Goal: Information Seeking & Learning: Learn about a topic

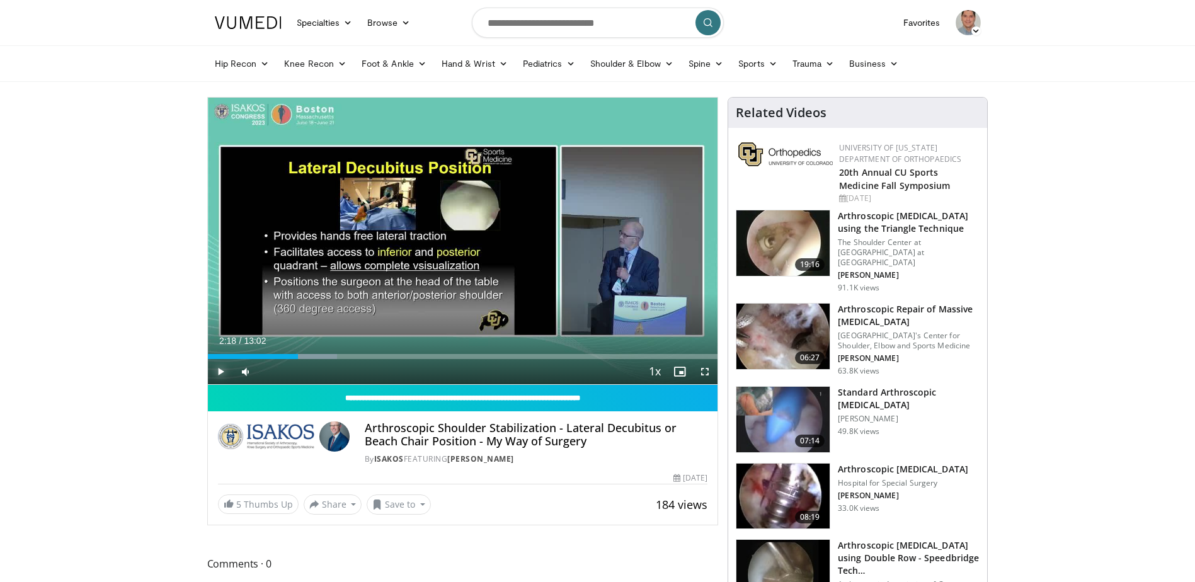
click at [219, 369] on span "Video Player" at bounding box center [220, 371] width 25 height 25
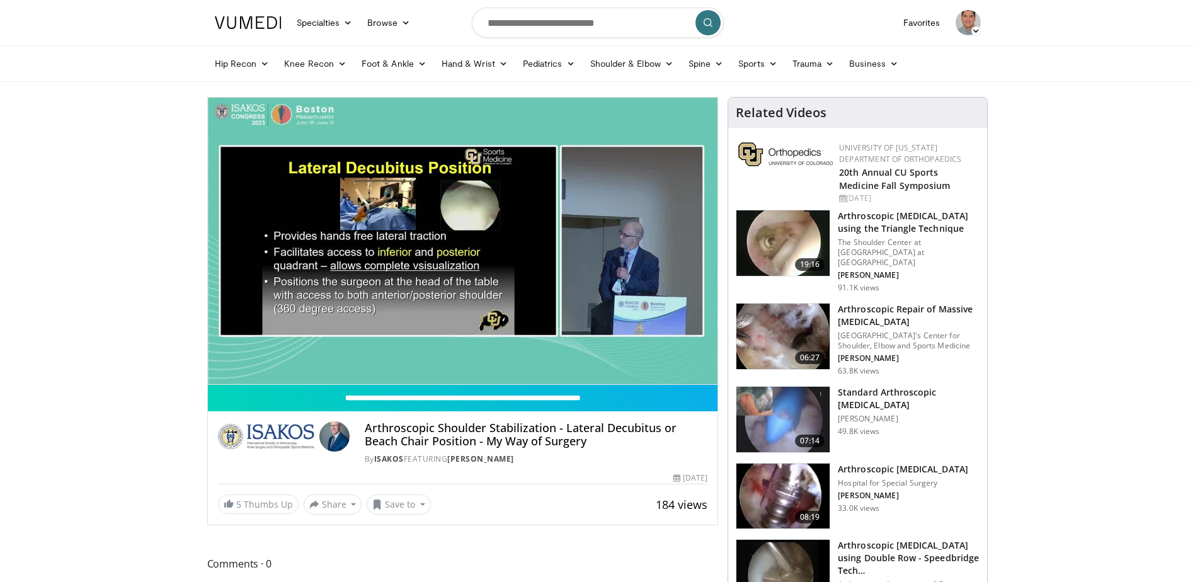
click at [219, 369] on div "10 seconds Tap to unmute" at bounding box center [463, 241] width 510 height 287
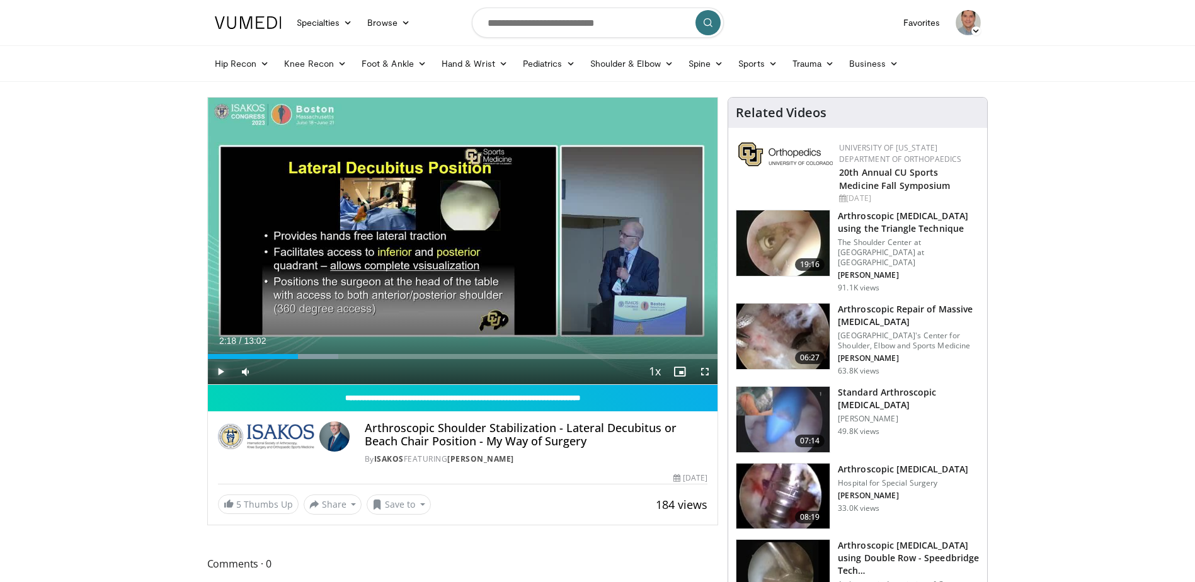
click at [222, 368] on span "Video Player" at bounding box center [220, 371] width 25 height 25
click at [268, 371] on div "21%" at bounding box center [280, 371] width 44 height 25
click at [706, 369] on span "Video Player" at bounding box center [704, 371] width 25 height 25
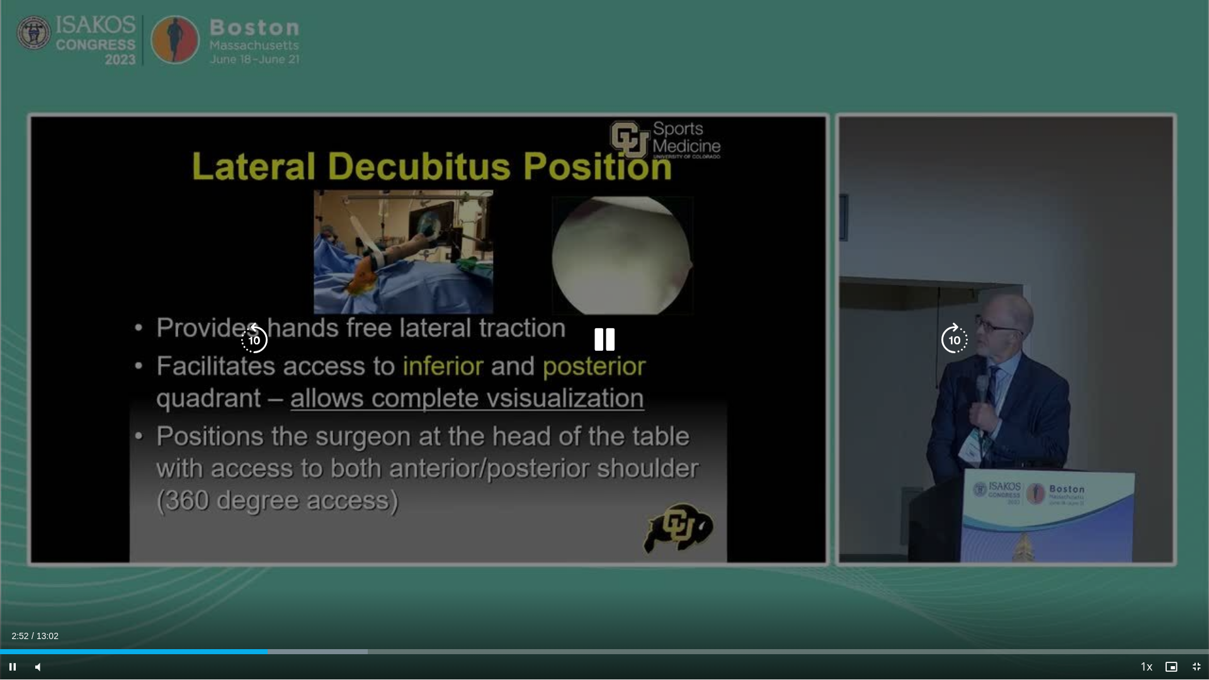
click at [612, 341] on icon "Video Player" at bounding box center [604, 339] width 35 height 35
click at [603, 341] on icon "Video Player" at bounding box center [604, 339] width 35 height 35
click at [613, 344] on icon "Video Player" at bounding box center [604, 339] width 35 height 35
click at [601, 346] on icon "Video Player" at bounding box center [604, 339] width 35 height 35
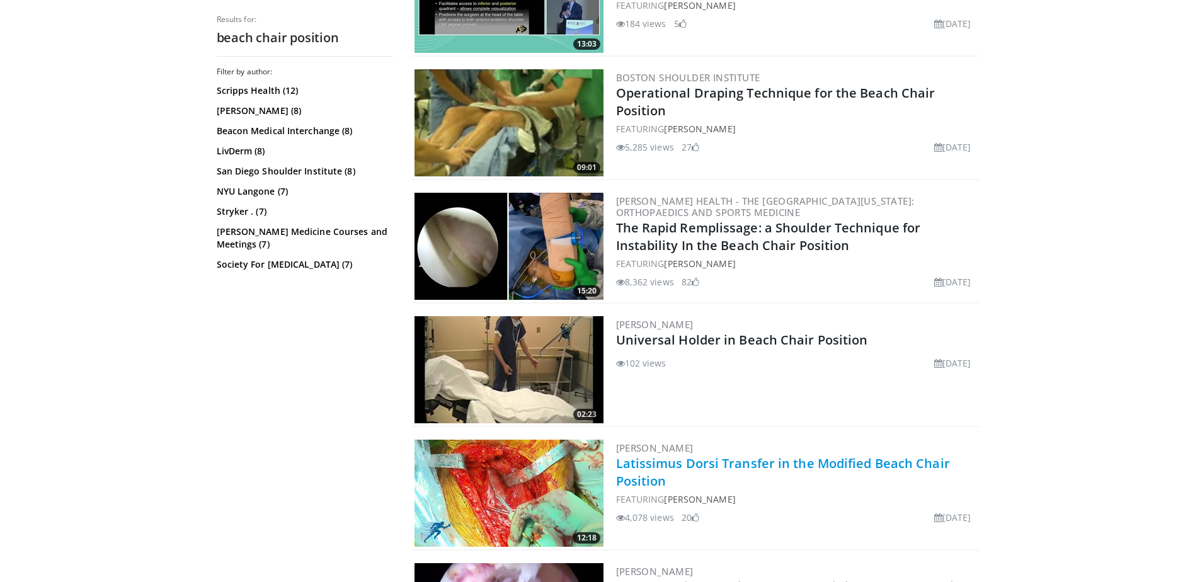
scroll to position [693, 0]
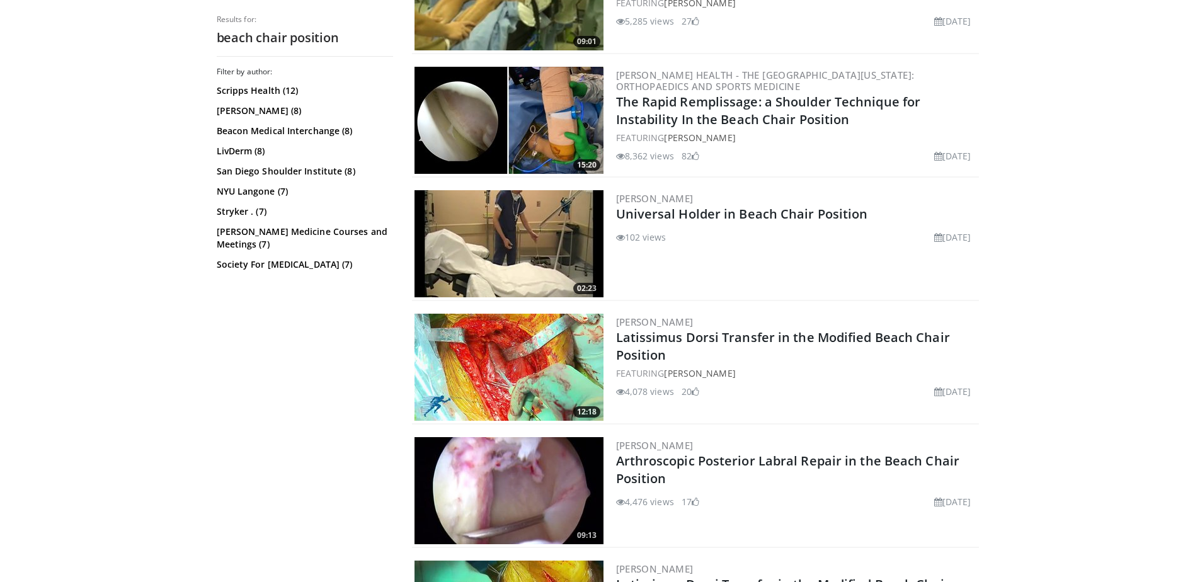
click at [281, 465] on div "Filter by author: Scripps Health (12) Jack West (8) Beacon Medical Interchange …" at bounding box center [305, 320] width 176 height 506
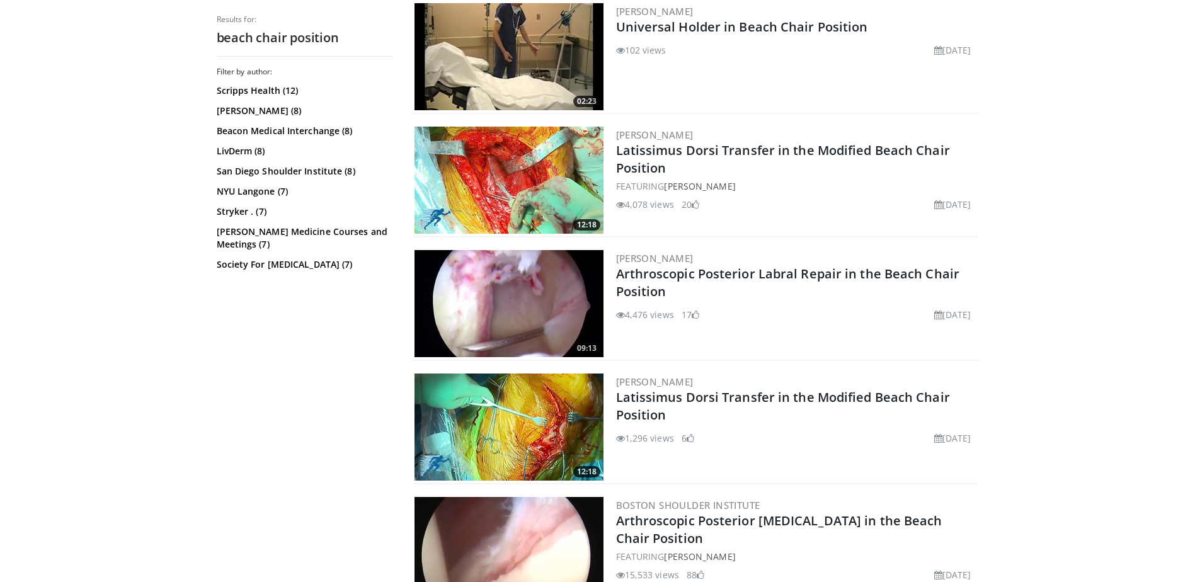
scroll to position [882, 0]
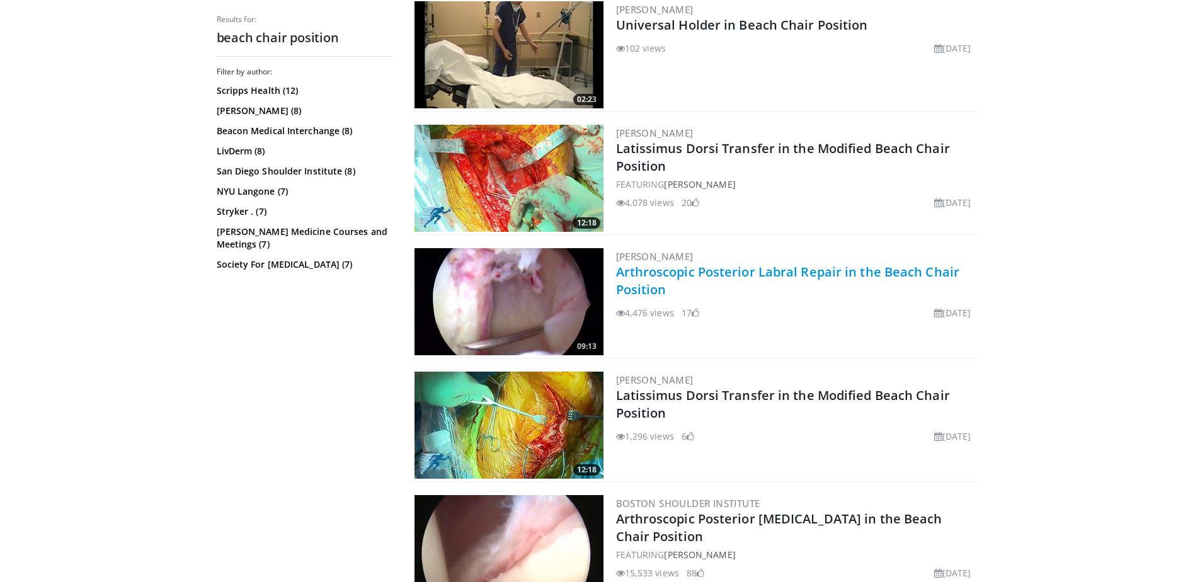
click at [711, 274] on link "Arthroscopic Posterior Labral Repair in the Beach Chair Position" at bounding box center [788, 280] width 344 height 35
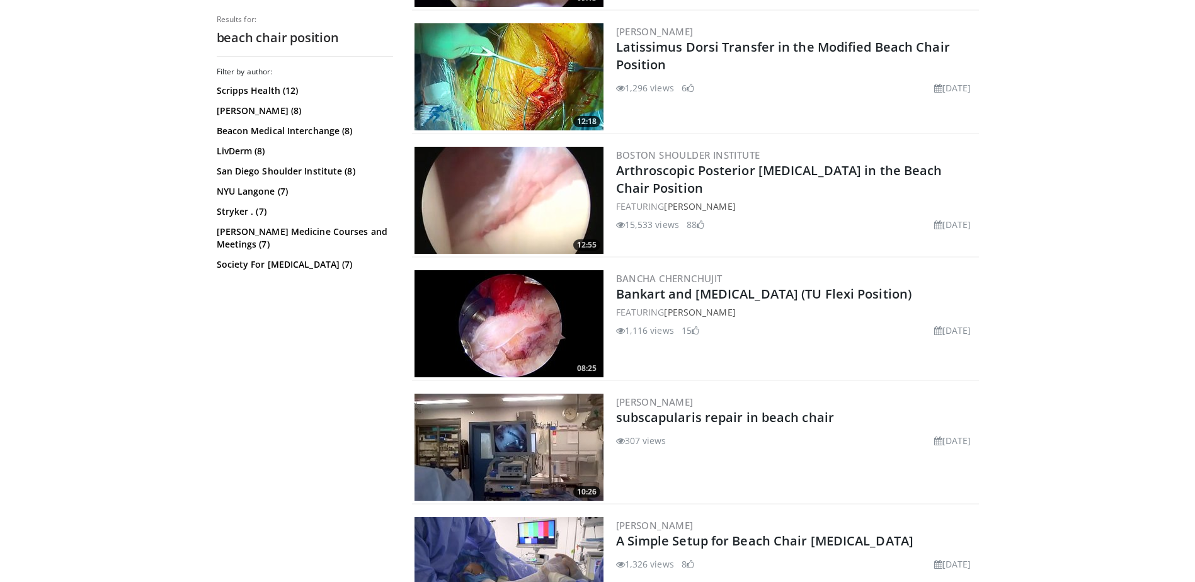
scroll to position [1260, 0]
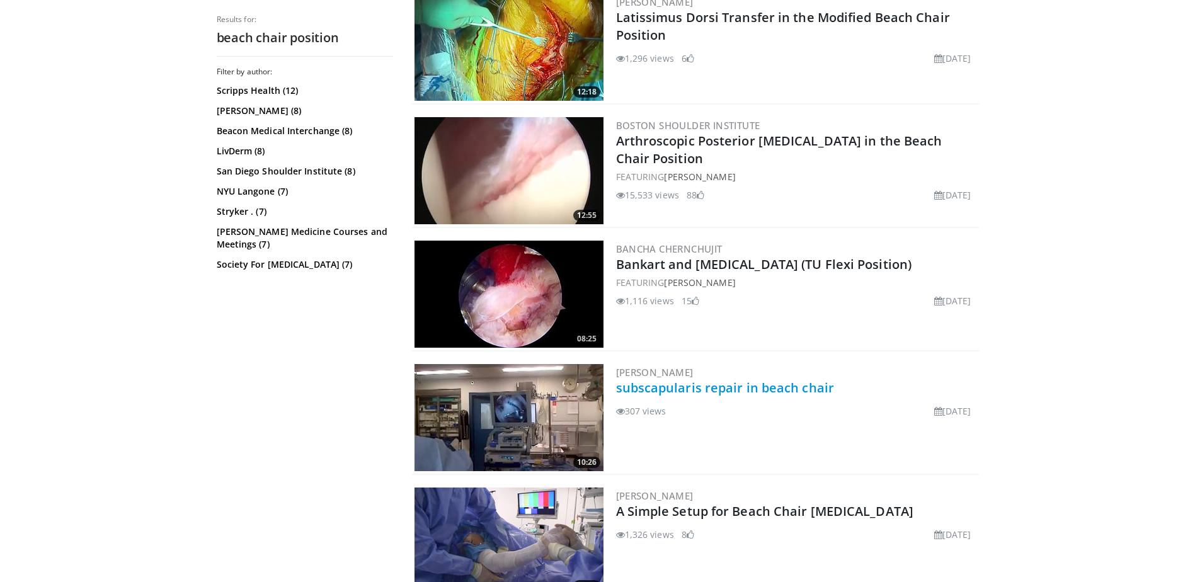
click at [746, 385] on link "subscapularis repair in beach chair" at bounding box center [725, 387] width 219 height 17
click at [743, 389] on link "subscapularis repair in beach chair" at bounding box center [725, 387] width 219 height 17
click at [699, 389] on link "subscapularis repair in beach chair" at bounding box center [725, 387] width 219 height 17
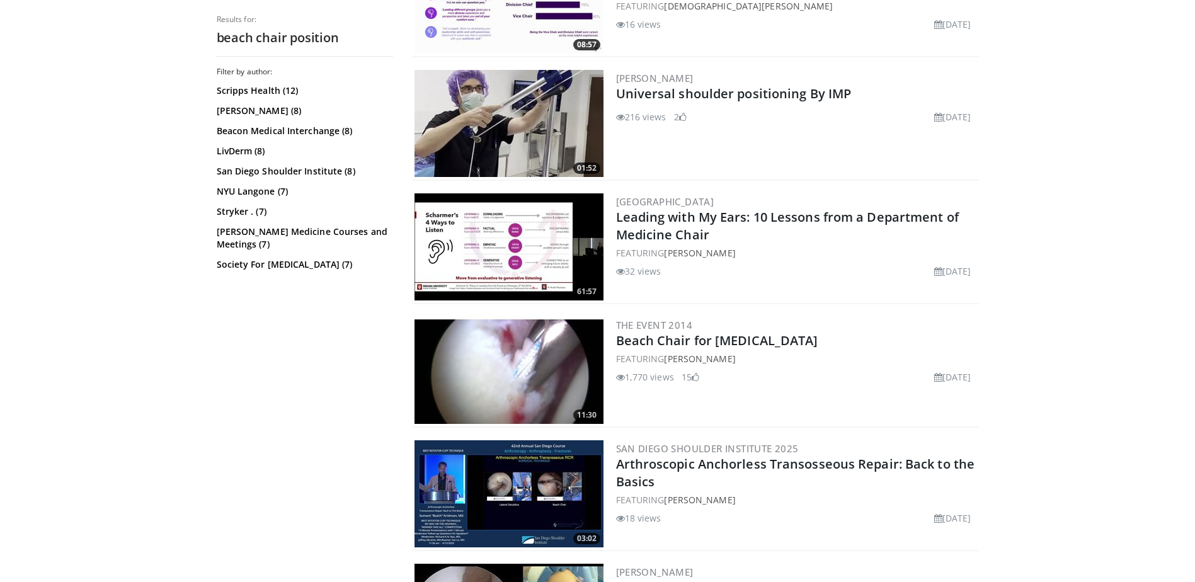
scroll to position [1953, 0]
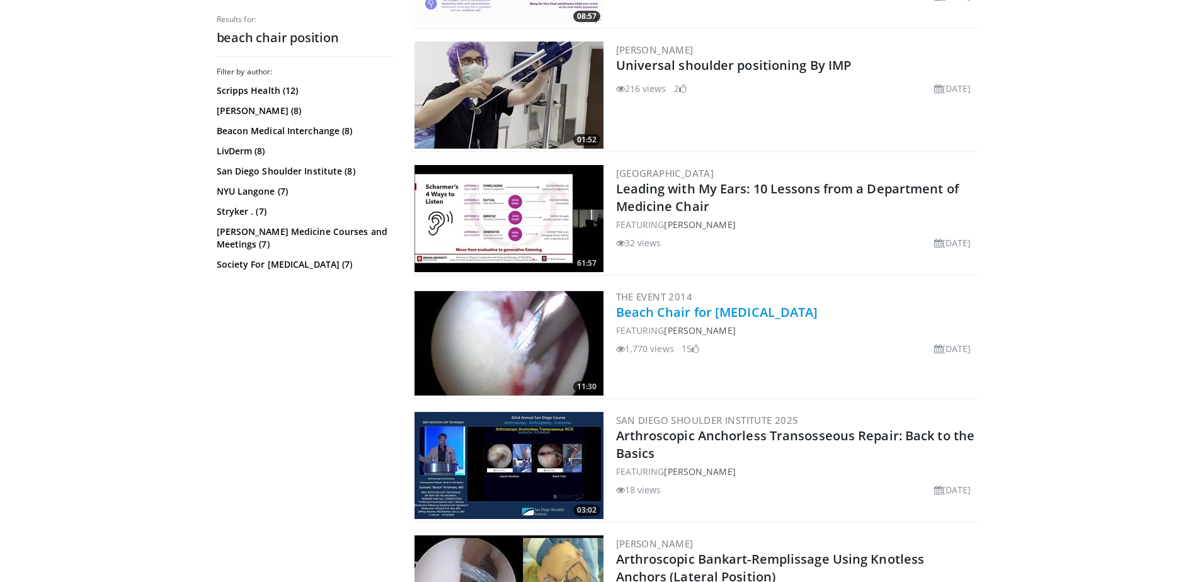
click at [722, 312] on link "Beach Chair for Bankart Repair" at bounding box center [717, 312] width 202 height 17
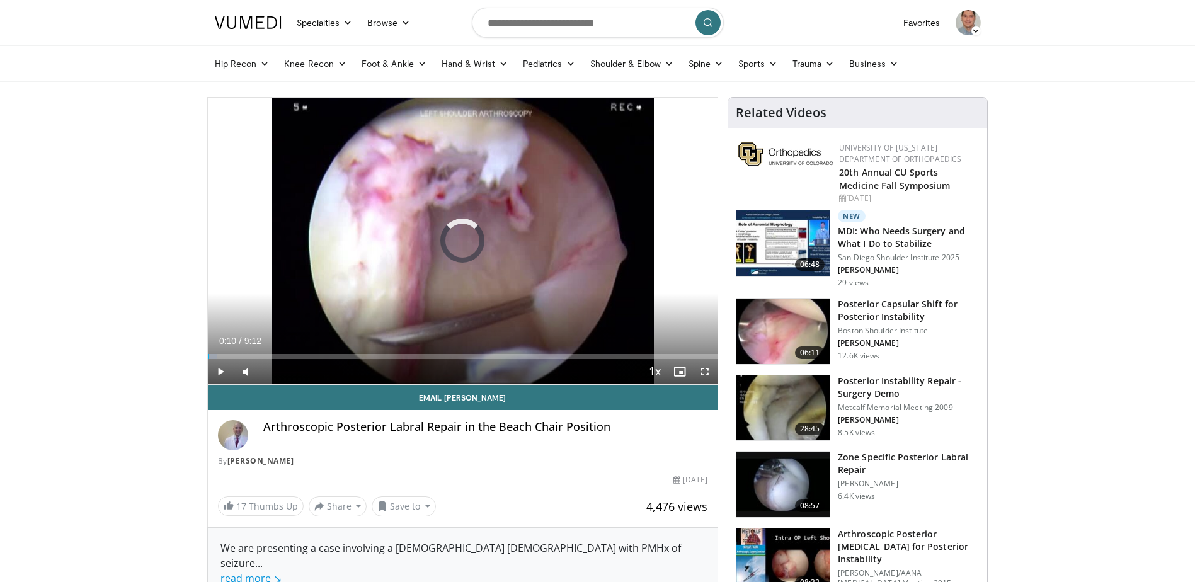
drag, startPoint x: 217, startPoint y: 355, endPoint x: 224, endPoint y: 360, distance: 8.5
click at [0, 0] on div "Progress Bar" at bounding box center [0, 0] width 0 height 0
click at [239, 358] on div "Progress Bar" at bounding box center [237, 356] width 1 height 5
click at [263, 355] on div "Progress Bar" at bounding box center [263, 356] width 1 height 5
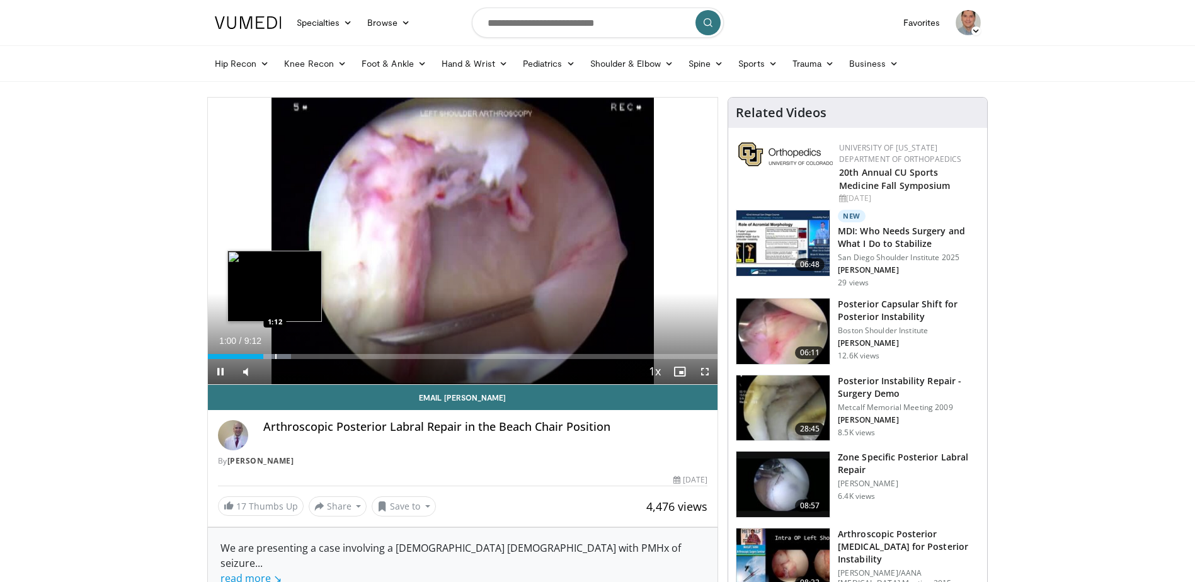
drag, startPoint x: 275, startPoint y: 355, endPoint x: 282, endPoint y: 355, distance: 7.6
click at [275, 355] on div "Progress Bar" at bounding box center [275, 356] width 1 height 5
click at [295, 355] on div "Progress Bar" at bounding box center [295, 356] width 1 height 5
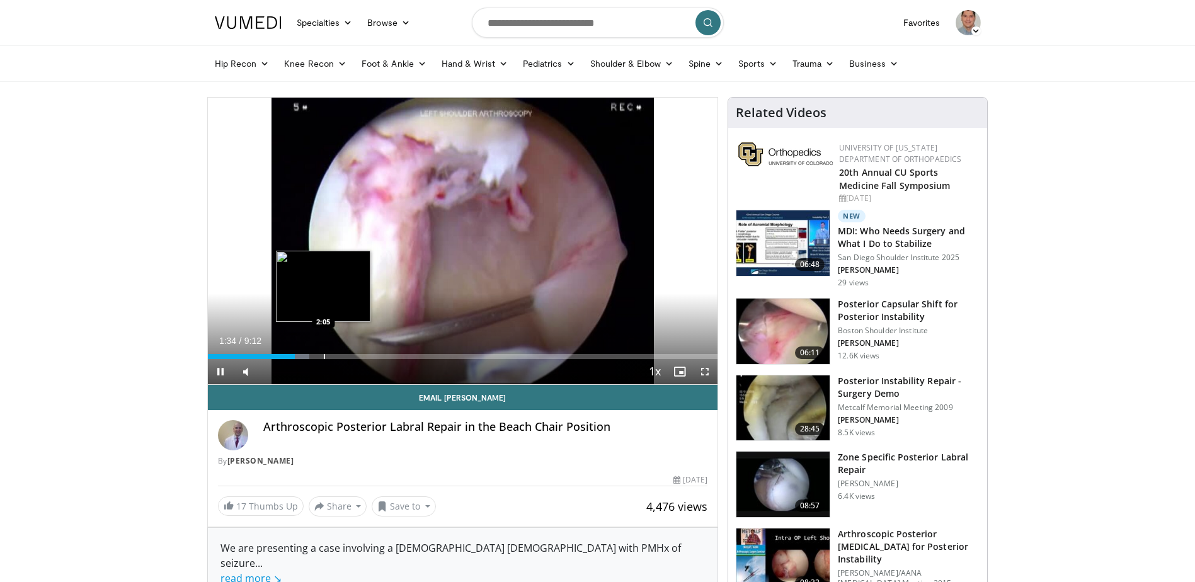
click at [324, 354] on div "Progress Bar" at bounding box center [324, 356] width 1 height 5
click at [345, 354] on div "Progress Bar" at bounding box center [345, 356] width 1 height 5
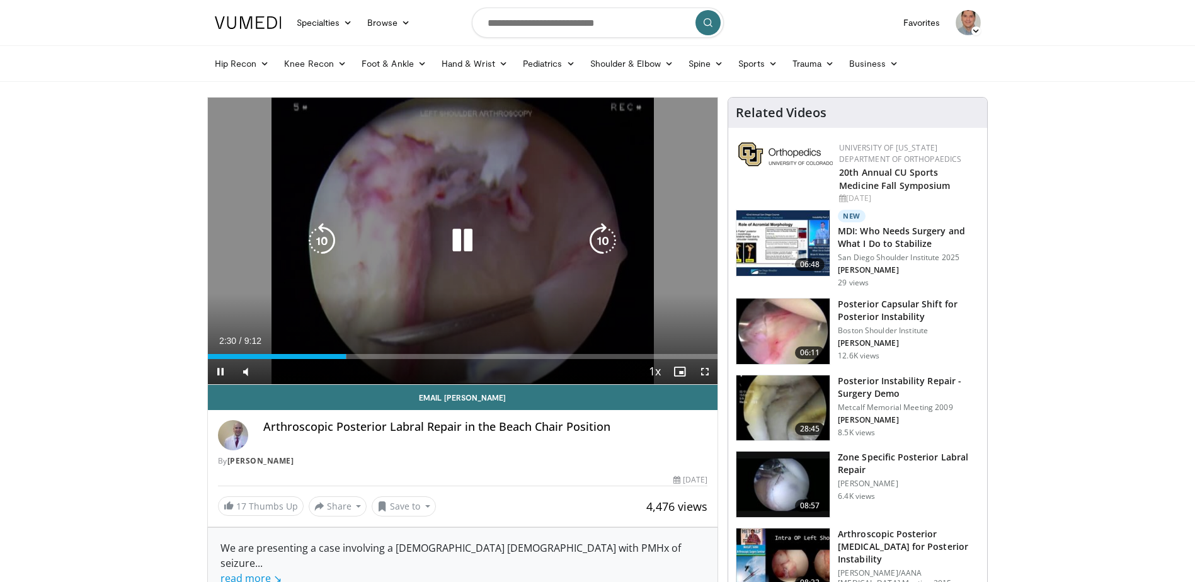
click at [371, 356] on div "Loaded : 27.20% 2:30 2:59" at bounding box center [463, 356] width 510 height 5
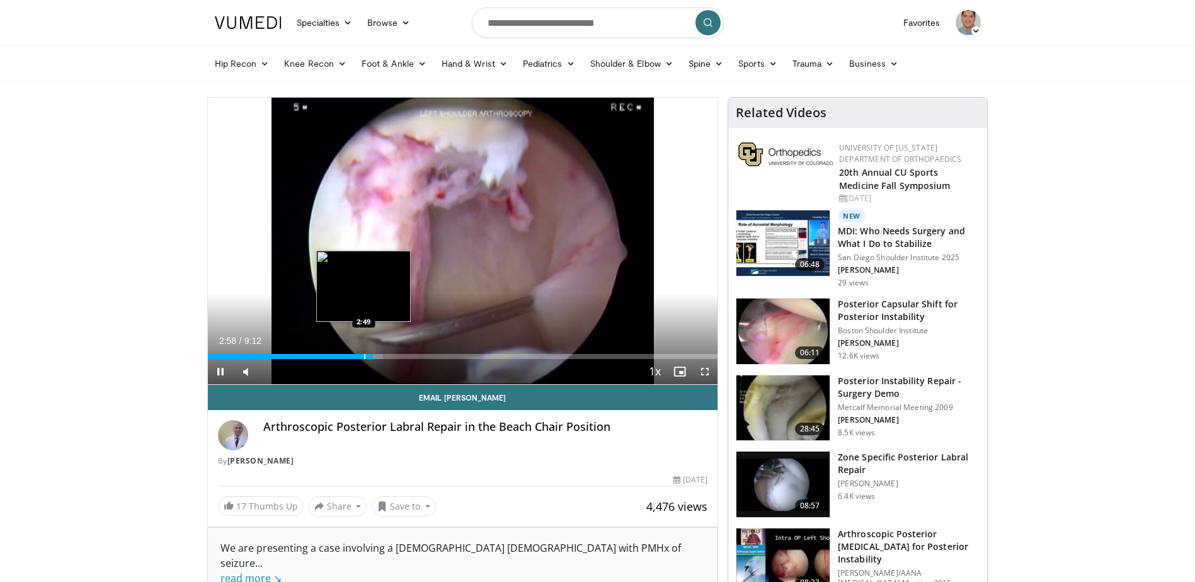
click at [364, 355] on div "Progress Bar" at bounding box center [364, 356] width 1 height 5
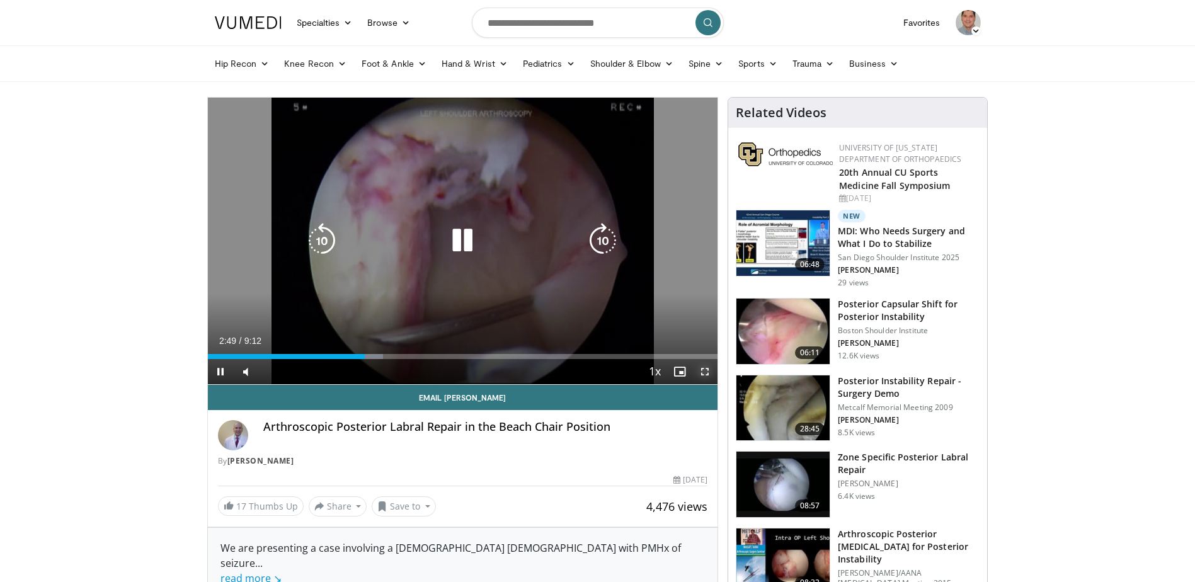
drag, startPoint x: 705, startPoint y: 372, endPoint x: 535, endPoint y: 441, distance: 183.0
click at [707, 372] on span "Video Player" at bounding box center [704, 371] width 25 height 25
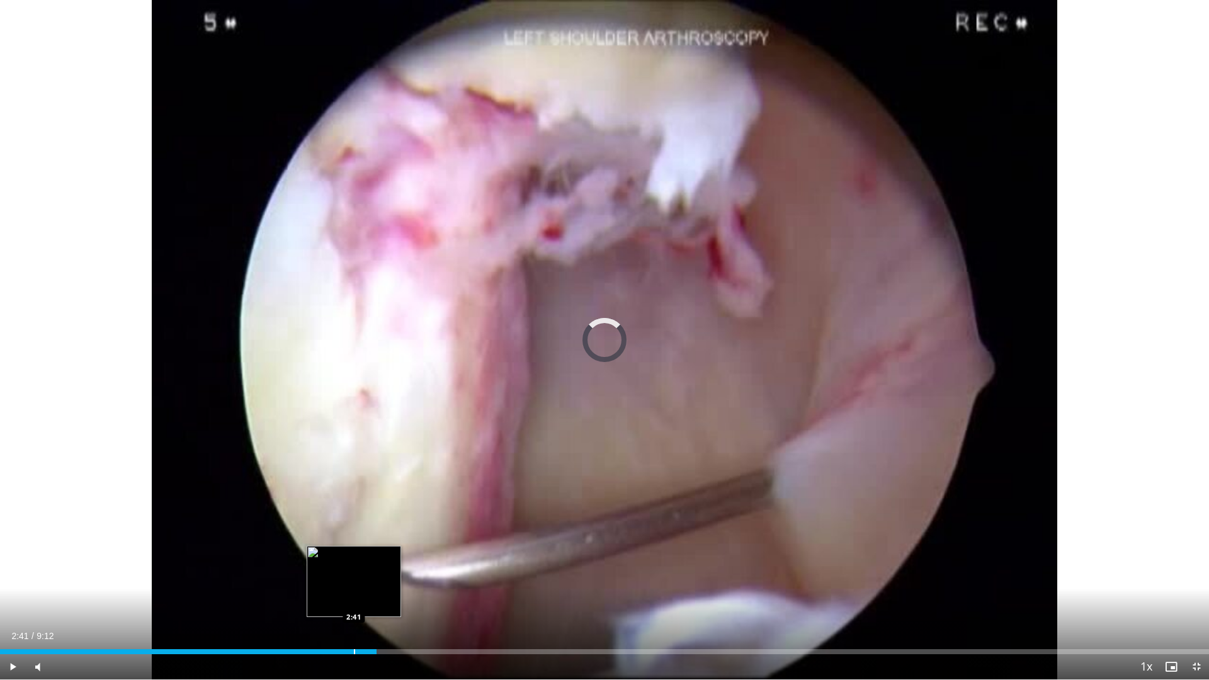
click at [354, 581] on div "Loaded : 0.00% 2:51 2:41" at bounding box center [604, 651] width 1209 height 5
click at [326, 581] on div "Progress Bar" at bounding box center [326, 651] width 1 height 5
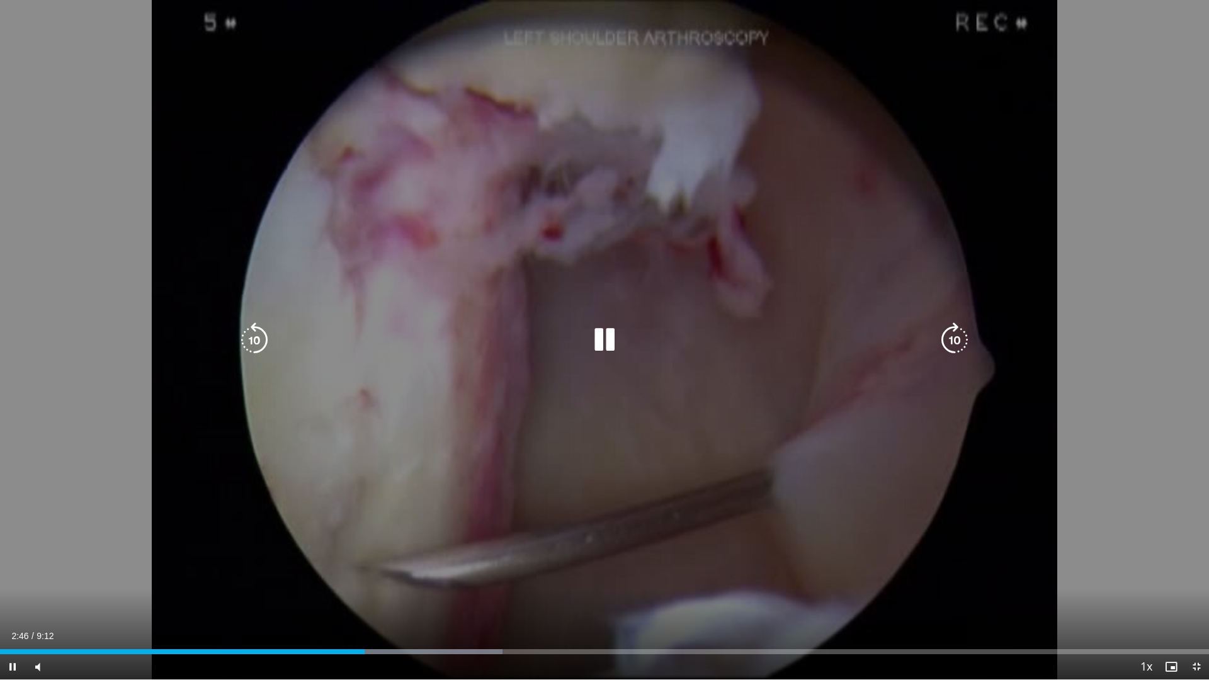
click at [619, 341] on icon "Video Player" at bounding box center [604, 339] width 35 height 35
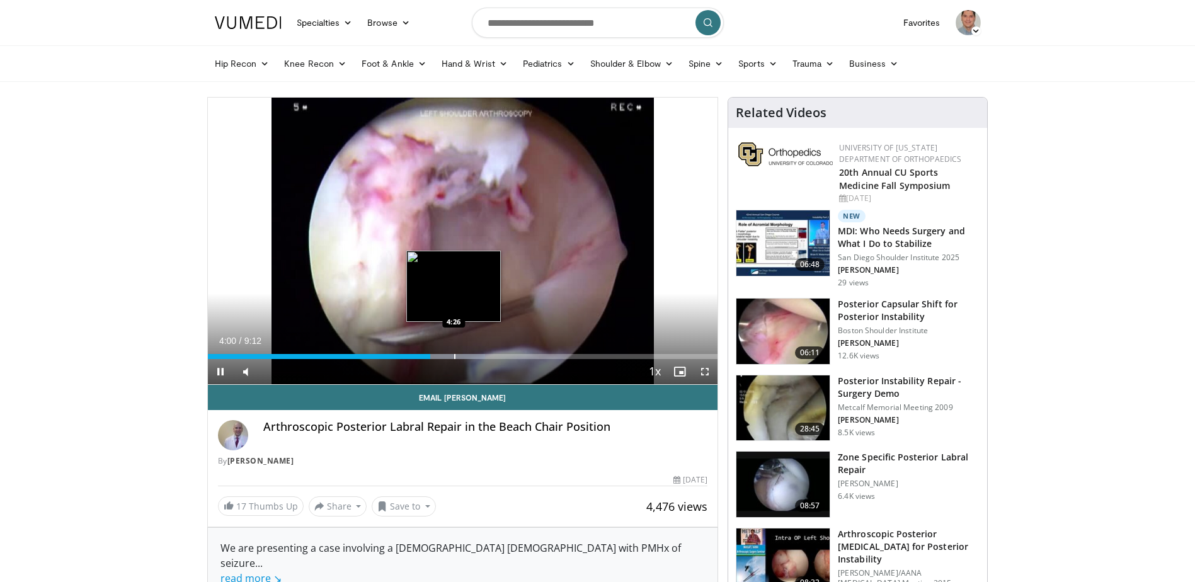
click at [454, 354] on div "Progress Bar" at bounding box center [454, 356] width 1 height 5
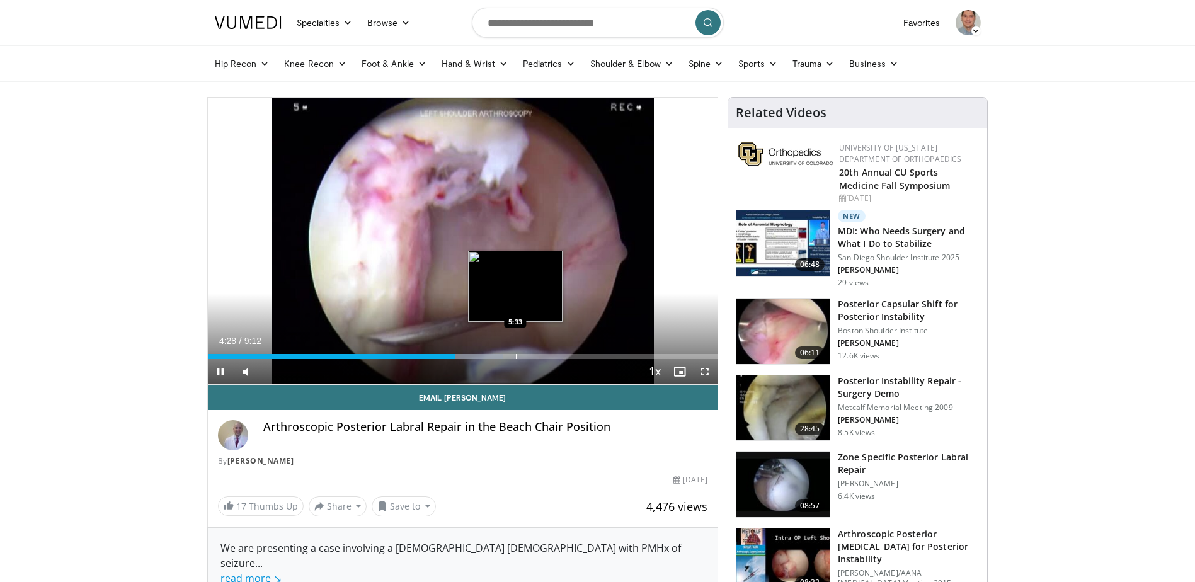
click at [517, 354] on div "Progress Bar" at bounding box center [516, 356] width 1 height 5
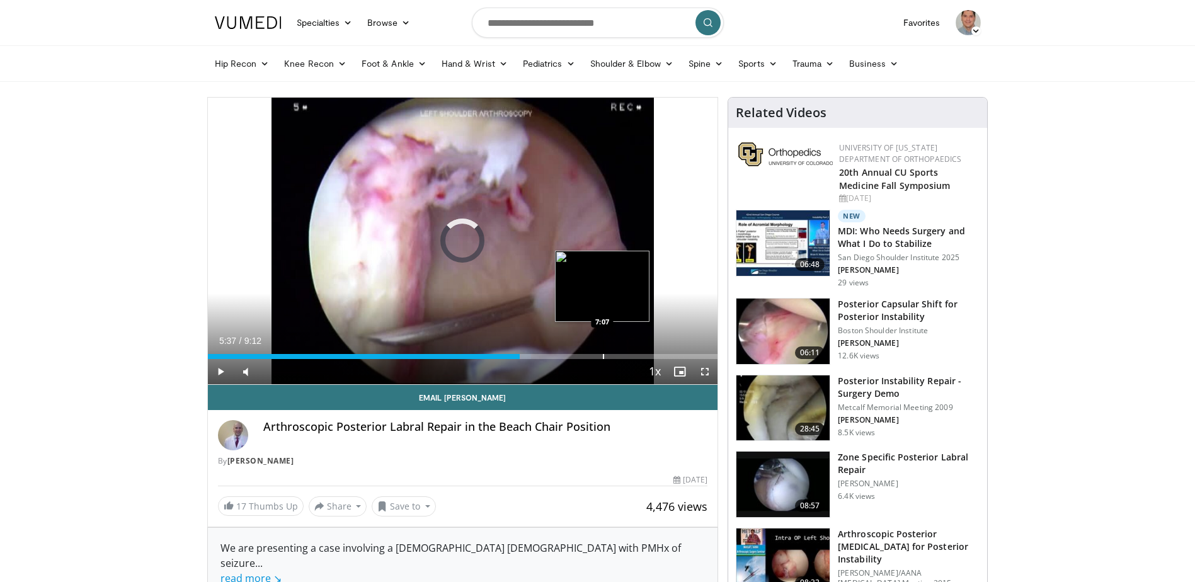
drag, startPoint x: 603, startPoint y: 355, endPoint x: 617, endPoint y: 358, distance: 14.8
click at [604, 356] on div "Progress Bar" at bounding box center [603, 356] width 1 height 5
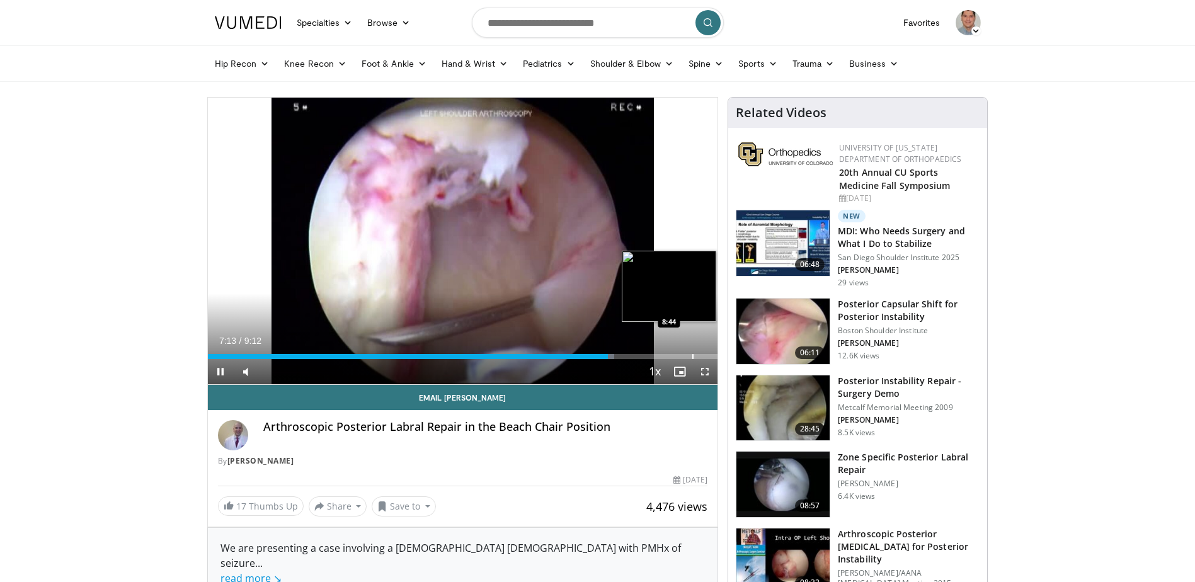
click at [692, 354] on div "Progress Bar" at bounding box center [692, 356] width 1 height 5
click at [215, 370] on span "Video Player" at bounding box center [220, 371] width 25 height 25
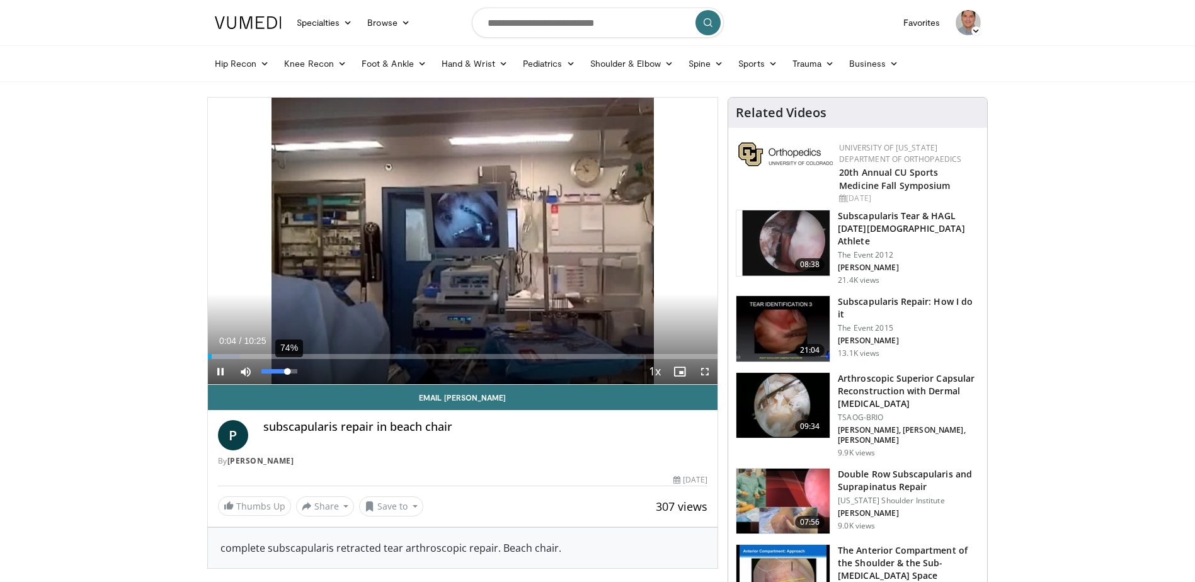
drag, startPoint x: 273, startPoint y: 368, endPoint x: 288, endPoint y: 371, distance: 14.7
click at [288, 371] on div "74%" at bounding box center [280, 371] width 44 height 25
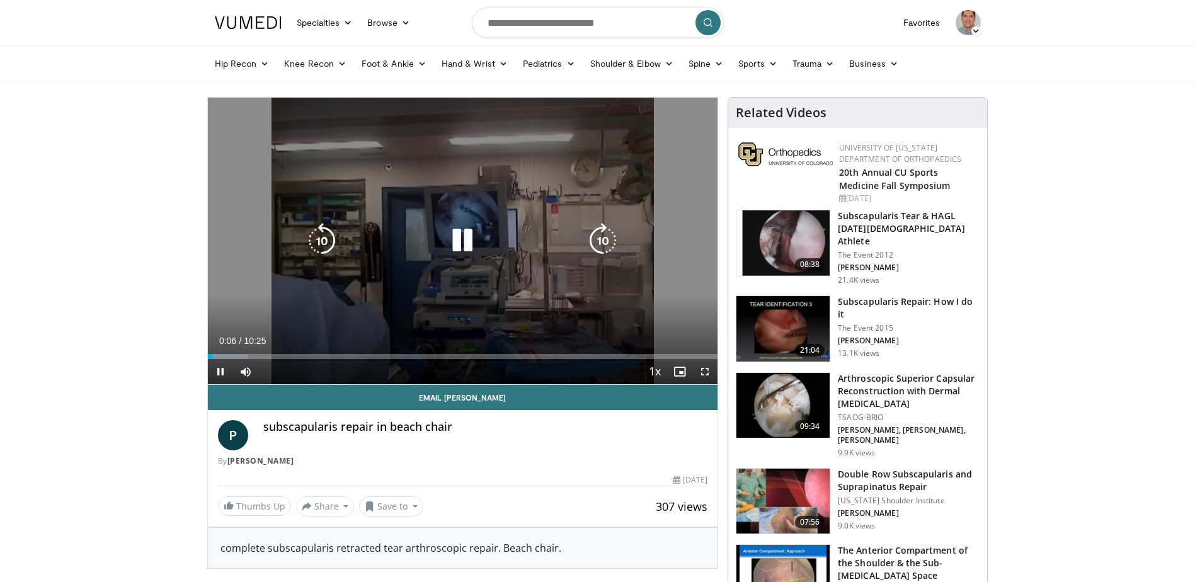
drag, startPoint x: 223, startPoint y: 351, endPoint x: 232, endPoint y: 354, distance: 9.2
click at [228, 353] on div "Loaded : 7.93% 00:06 00:19" at bounding box center [463, 353] width 510 height 12
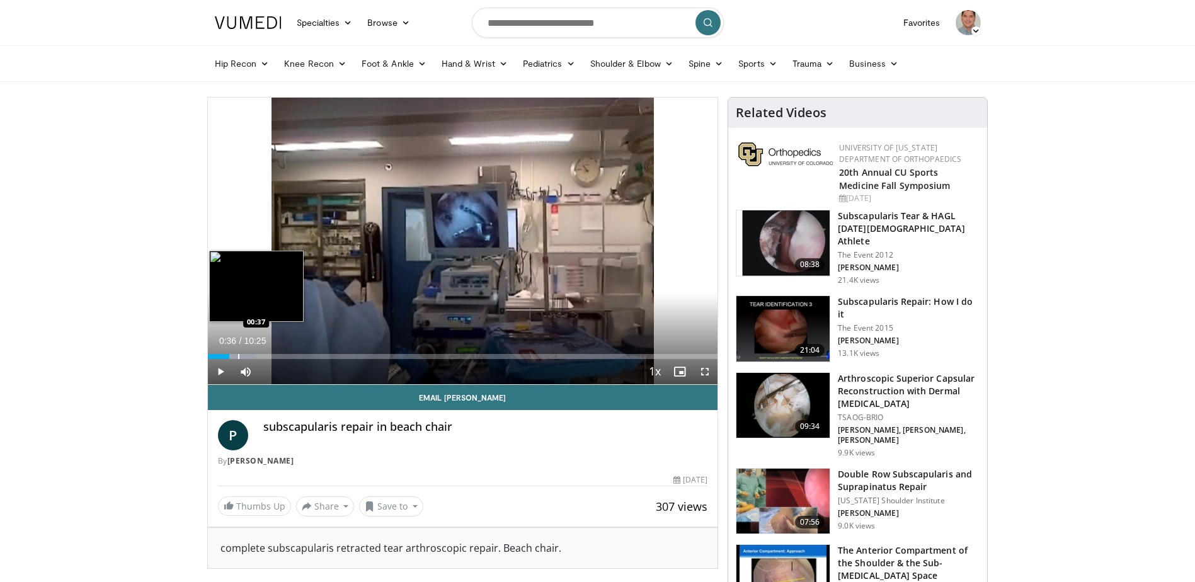
click at [238, 356] on div "Progress Bar" at bounding box center [238, 356] width 1 height 5
click at [261, 357] on div "Progress Bar" at bounding box center [261, 356] width 1 height 5
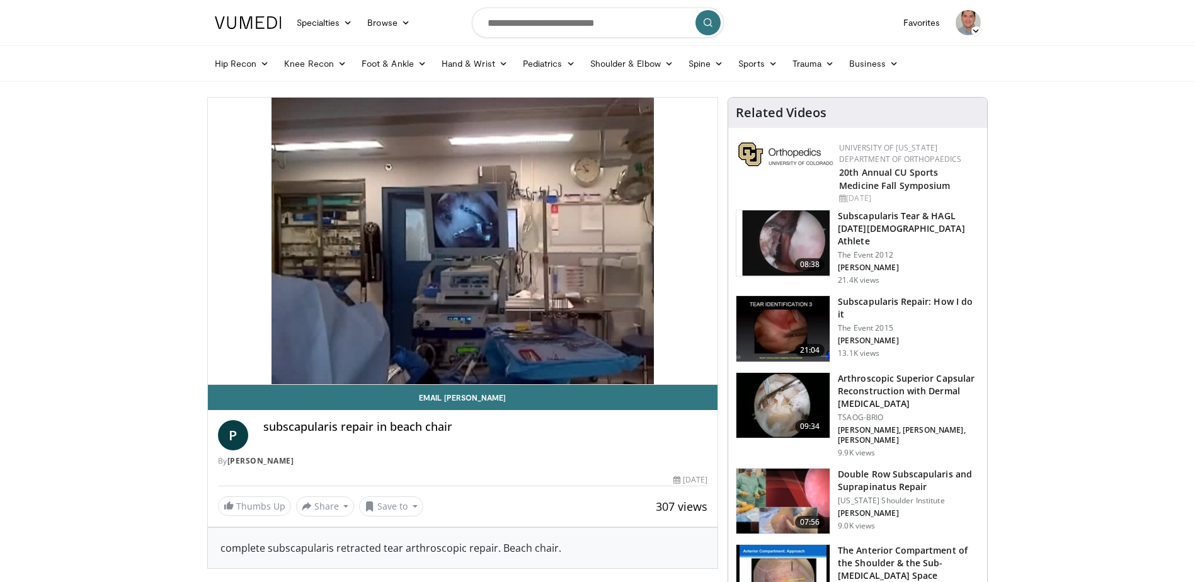
click at [254, 357] on div "10 seconds Tap to unmute" at bounding box center [463, 241] width 510 height 287
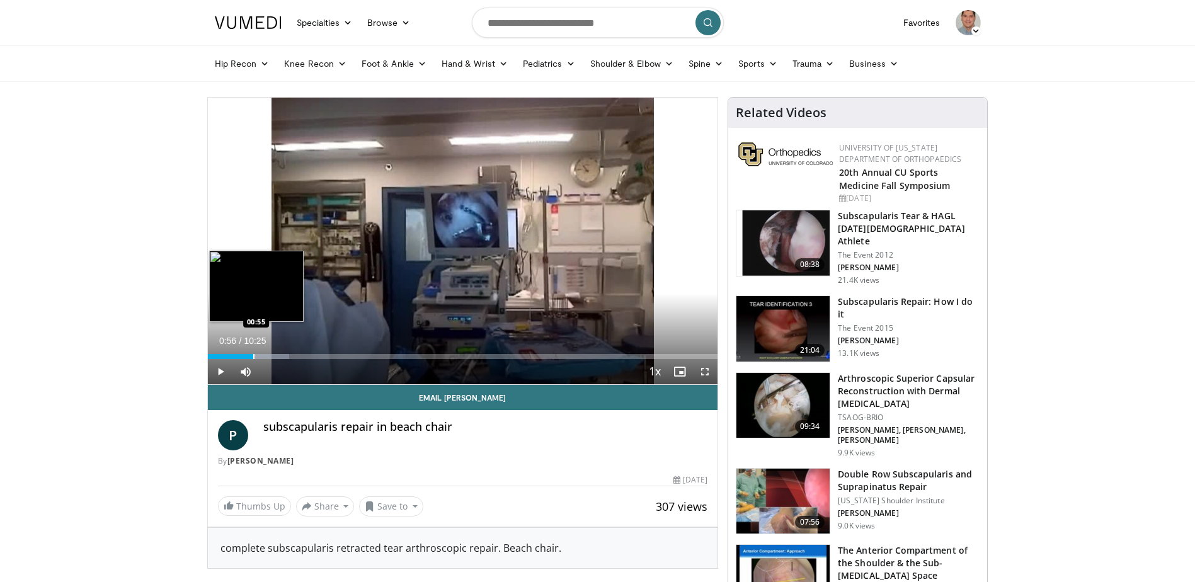
click at [253, 357] on div "Progress Bar" at bounding box center [253, 356] width 1 height 5
drag, startPoint x: 701, startPoint y: 372, endPoint x: 704, endPoint y: 439, distance: 67.5
click at [702, 372] on span "Video Player" at bounding box center [704, 371] width 25 height 25
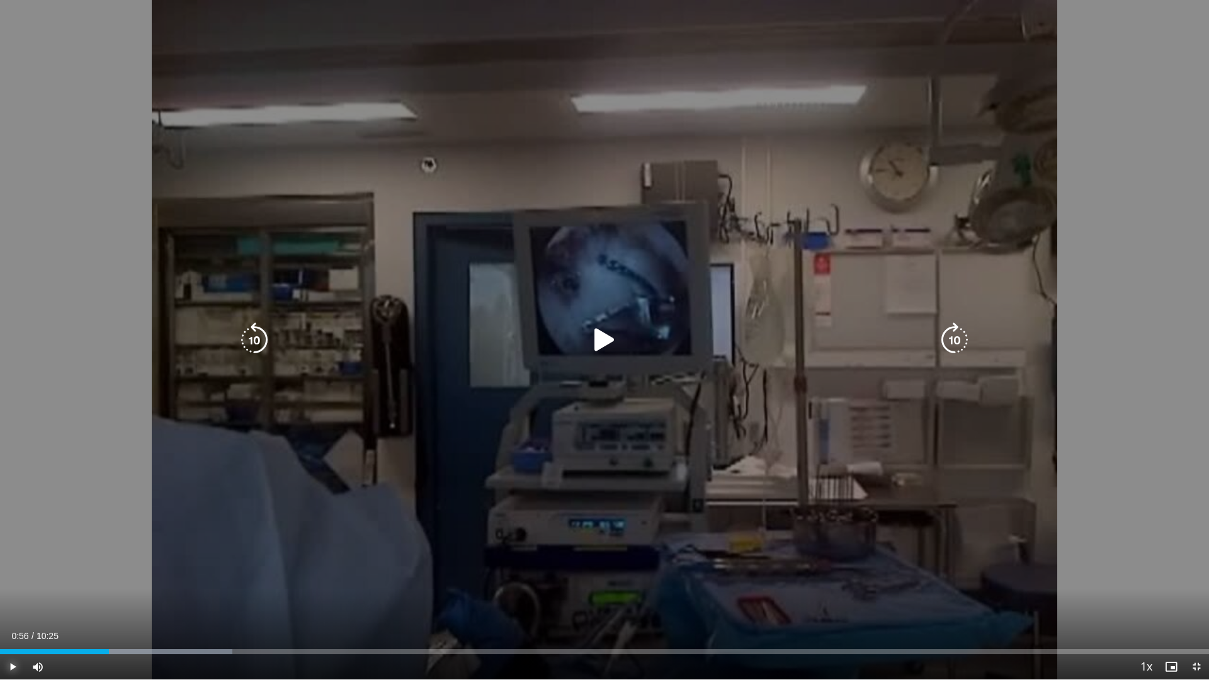
drag, startPoint x: 14, startPoint y: 663, endPoint x: 22, endPoint y: 663, distance: 7.6
click at [14, 581] on span "Video Player" at bounding box center [12, 666] width 25 height 25
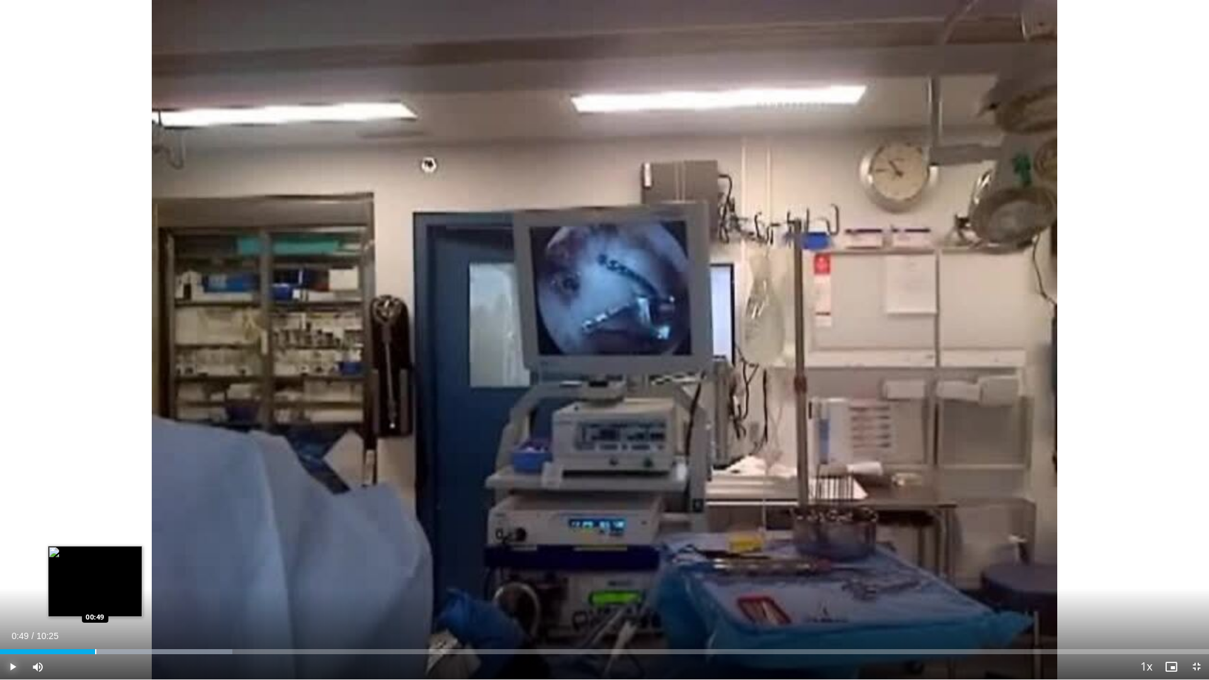
click at [95, 581] on div "Loaded : 19.20% 00:58 00:49" at bounding box center [604, 648] width 1209 height 12
click at [91, 581] on div "Progress Bar" at bounding box center [91, 651] width 1 height 5
click at [75, 581] on div "Progress Bar" at bounding box center [75, 651] width 1 height 5
click at [81, 581] on div "Loaded : 19.20% 00:41 00:42" at bounding box center [604, 648] width 1209 height 12
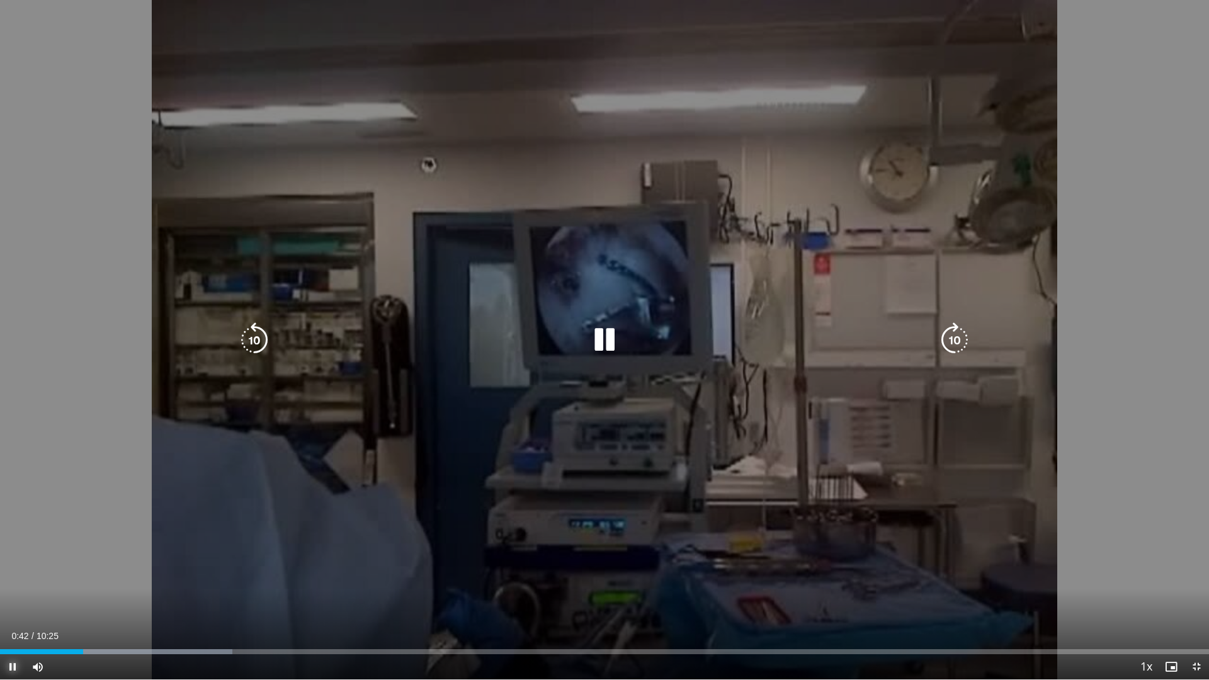
click at [16, 581] on span "Video Player" at bounding box center [12, 666] width 25 height 25
click at [251, 342] on icon "Video Player" at bounding box center [254, 339] width 35 height 35
click at [610, 341] on icon "Video Player" at bounding box center [604, 339] width 35 height 35
click at [602, 334] on icon "Video Player" at bounding box center [604, 339] width 35 height 35
click at [607, 336] on icon "Video Player" at bounding box center [604, 339] width 35 height 35
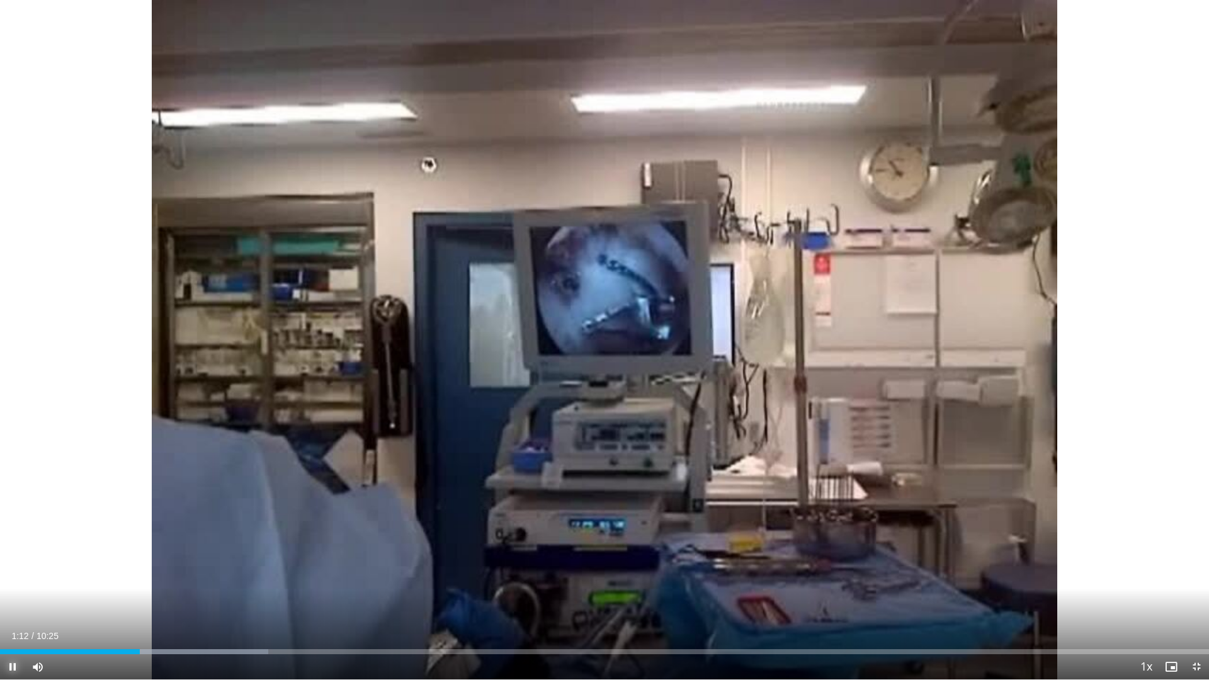
click at [13, 581] on span "Video Player" at bounding box center [12, 666] width 25 height 25
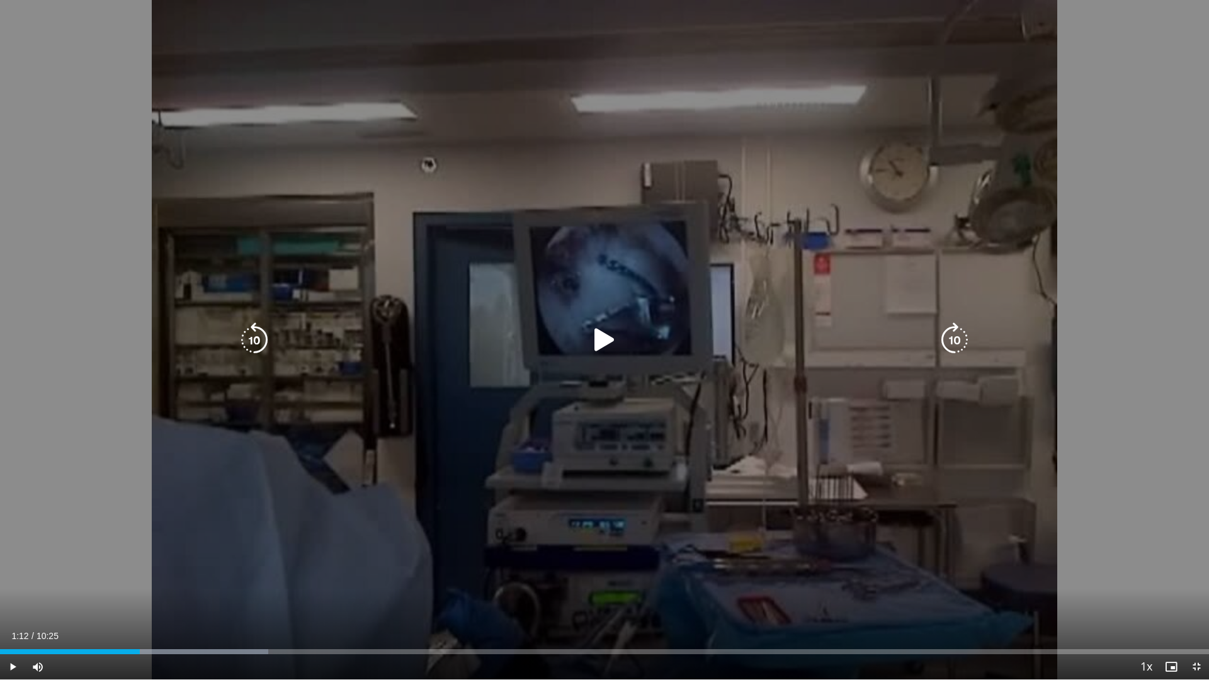
click at [262, 340] on icon "Video Player" at bounding box center [254, 339] width 35 height 35
click at [606, 348] on icon "Video Player" at bounding box center [604, 339] width 35 height 35
click at [955, 341] on icon "Video Player" at bounding box center [954, 339] width 35 height 35
click at [960, 335] on icon "Video Player" at bounding box center [954, 339] width 35 height 35
click at [951, 340] on icon "Video Player" at bounding box center [954, 339] width 35 height 35
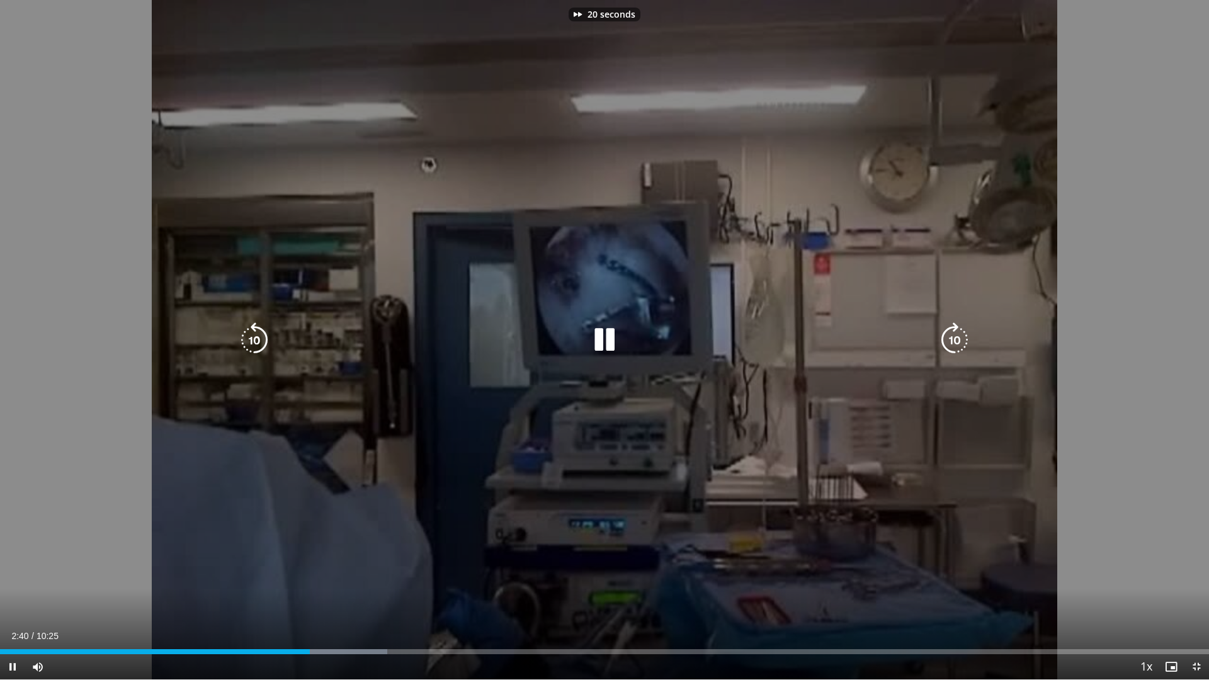
click at [951, 340] on icon "Video Player" at bounding box center [954, 339] width 35 height 35
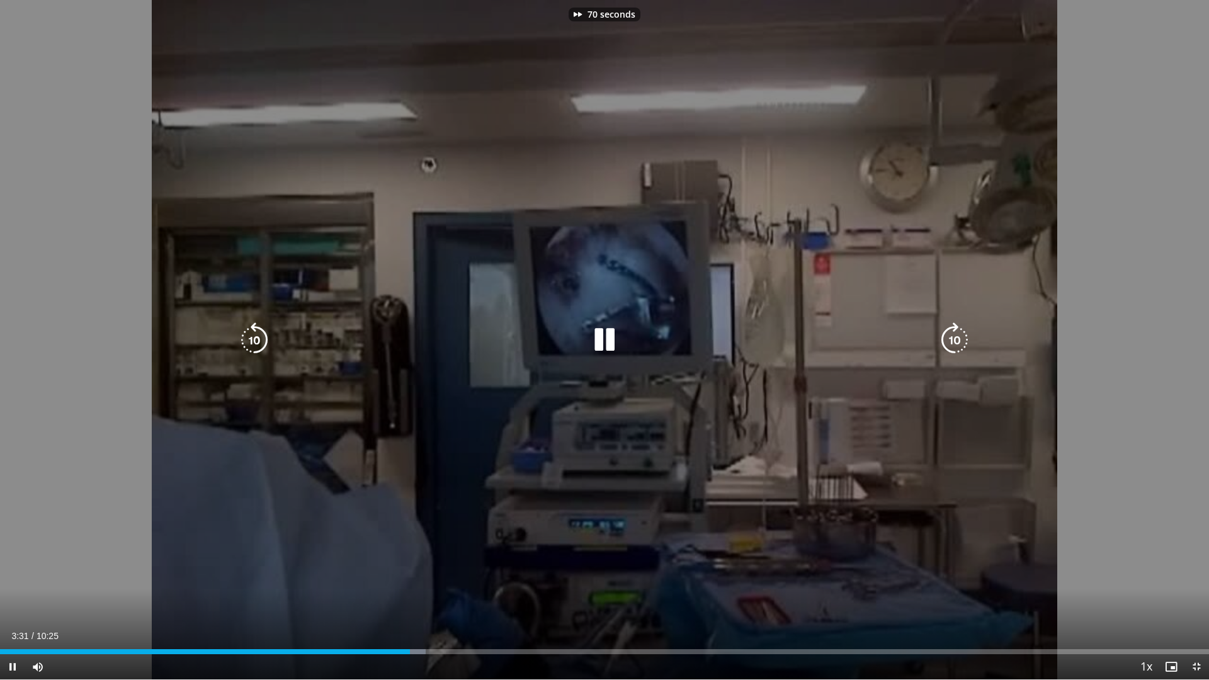
click at [951, 340] on icon "Video Player" at bounding box center [954, 339] width 35 height 35
click at [950, 334] on icon "Video Player" at bounding box center [954, 339] width 35 height 35
click at [960, 336] on icon "Video Player" at bounding box center [954, 339] width 35 height 35
click at [955, 339] on icon "Video Player" at bounding box center [954, 339] width 35 height 35
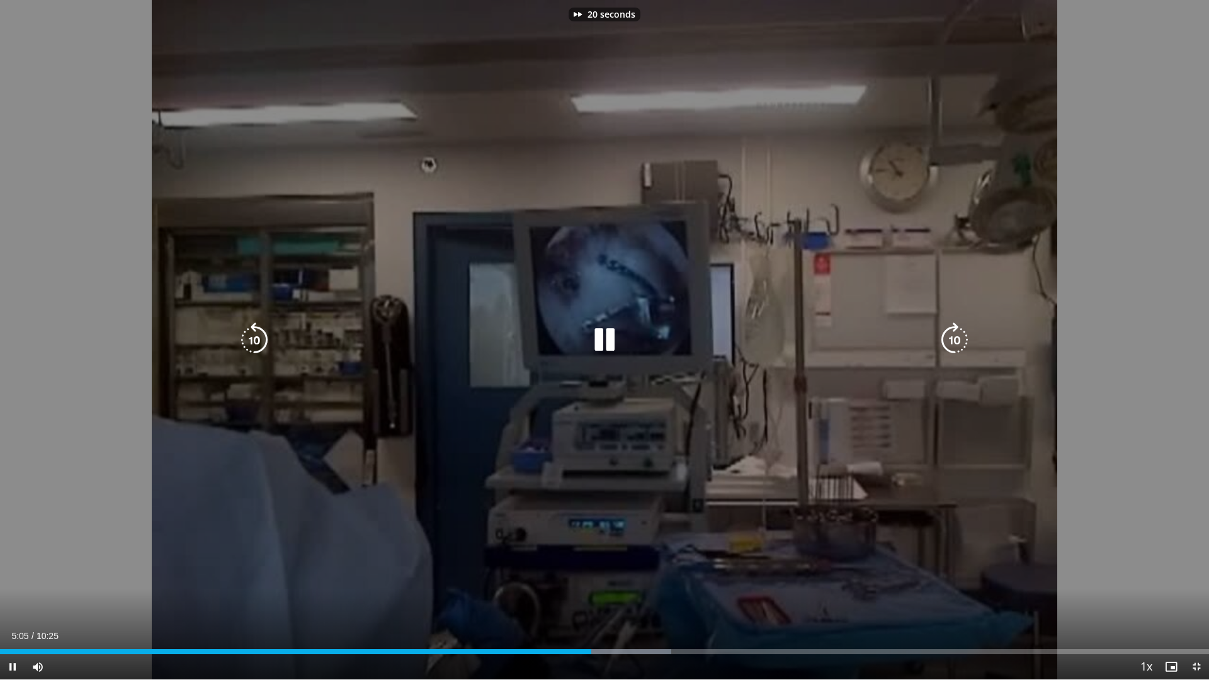
click at [955, 339] on icon "Video Player" at bounding box center [954, 339] width 35 height 35
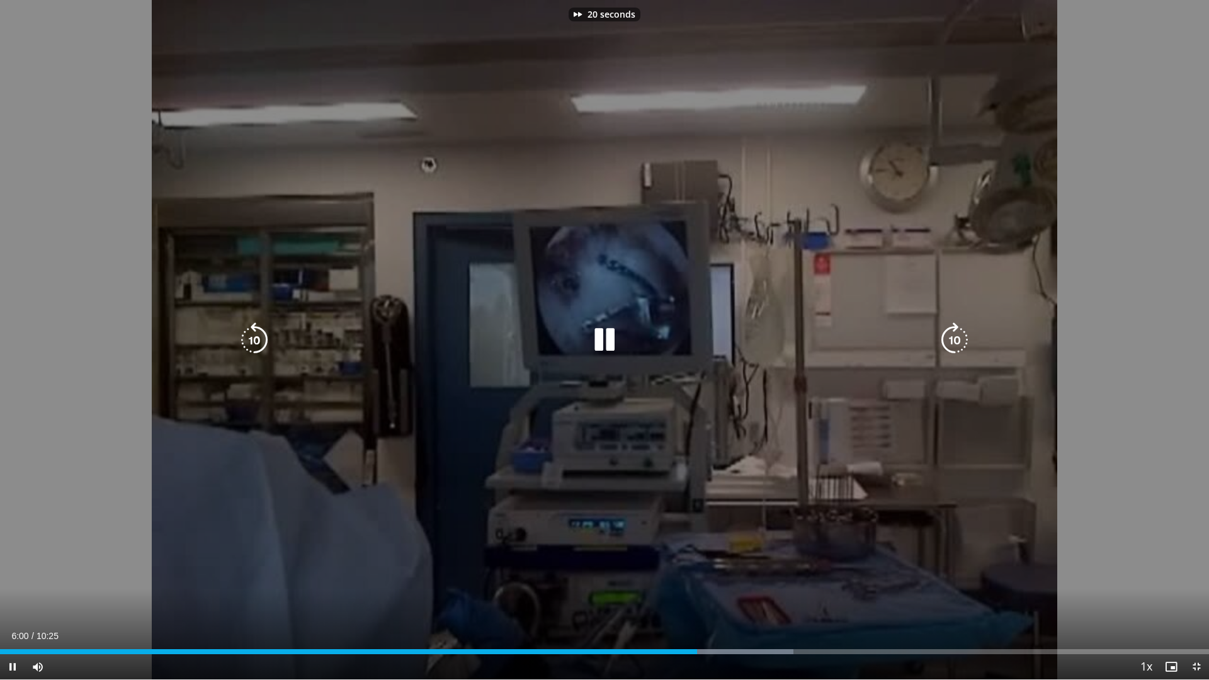
click at [955, 339] on icon "Video Player" at bounding box center [954, 339] width 35 height 35
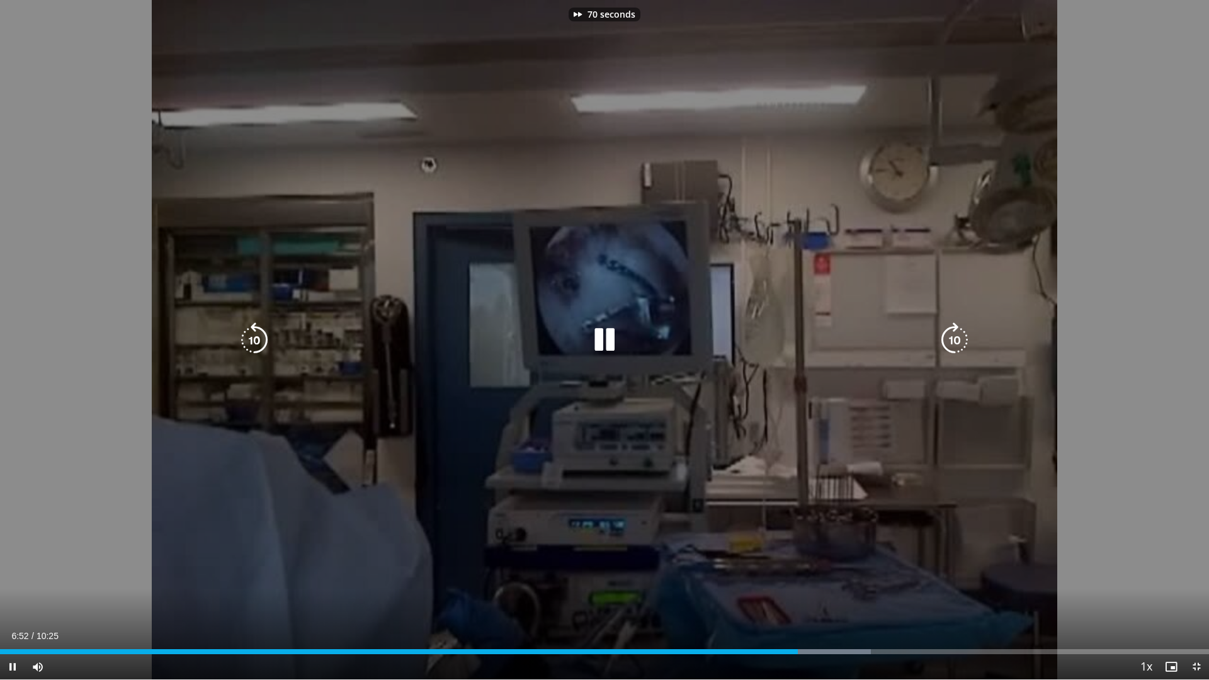
click at [955, 339] on icon "Video Player" at bounding box center [954, 339] width 35 height 35
click at [955, 339] on div "80 seconds Tap to unmute" at bounding box center [604, 340] width 1209 height 680
click at [955, 339] on icon "Video Player" at bounding box center [954, 339] width 35 height 35
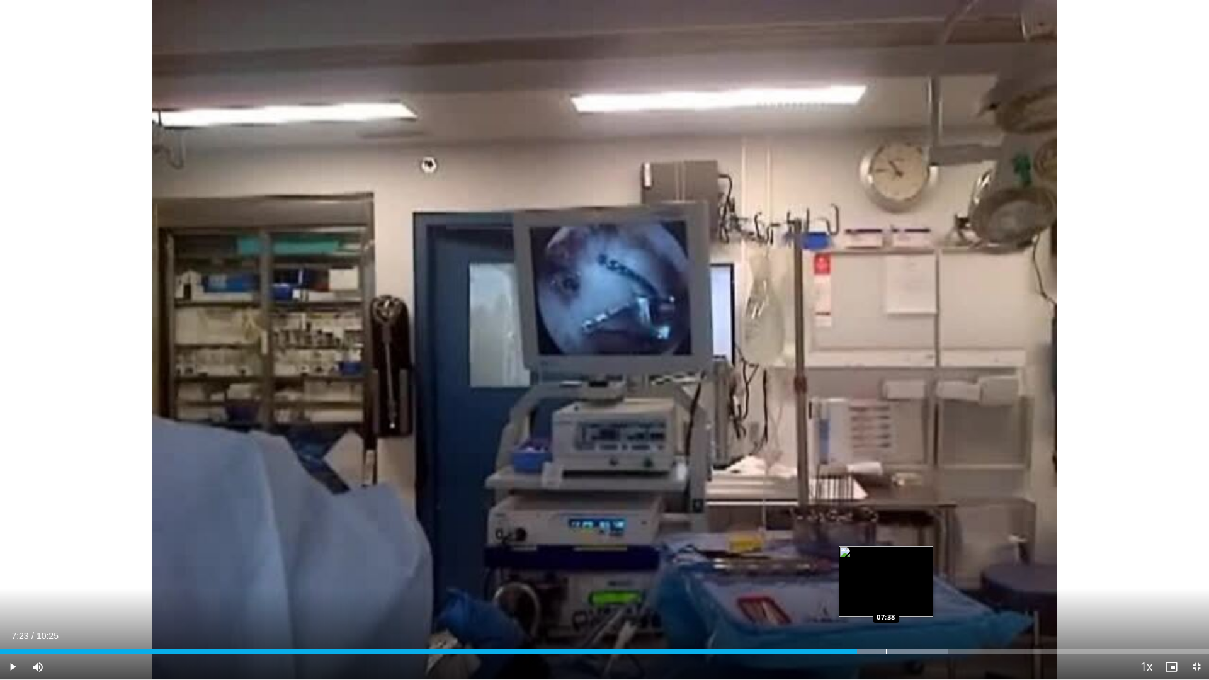
click at [882, 581] on div "Loaded : 78.42% 07:23 07:38" at bounding box center [604, 651] width 1209 height 5
click at [904, 581] on div "Progress Bar" at bounding box center [904, 651] width 1 height 5
click at [921, 581] on div "Progress Bar" at bounding box center [921, 651] width 1 height 5
click at [933, 581] on div "Loaded : 80.02% 08:02 08:01" at bounding box center [604, 651] width 1209 height 5
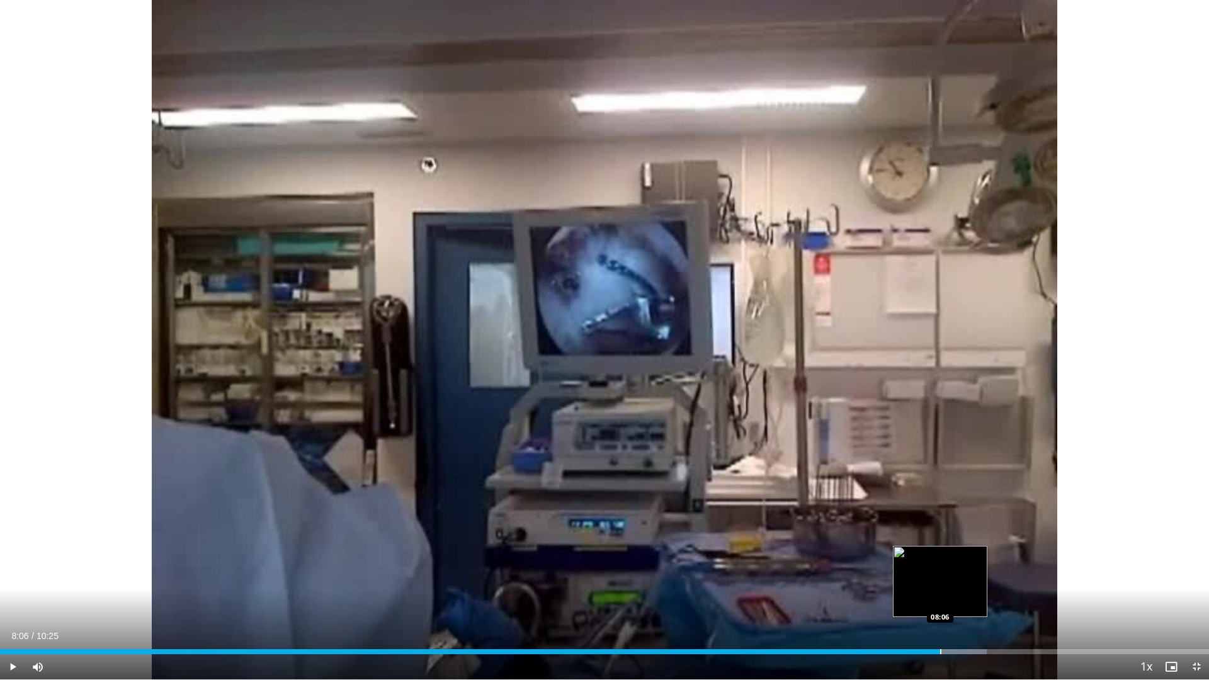
drag, startPoint x: 941, startPoint y: 650, endPoint x: 954, endPoint y: 650, distance: 13.2
click at [943, 581] on div "Loaded : 81.62% 08:06 08:06" at bounding box center [604, 651] width 1209 height 5
click at [954, 581] on div "Progress Bar" at bounding box center [954, 651] width 1 height 5
click at [967, 581] on div "Progress Bar" at bounding box center [967, 651] width 1 height 5
drag, startPoint x: 986, startPoint y: 652, endPoint x: 1002, endPoint y: 652, distance: 15.7
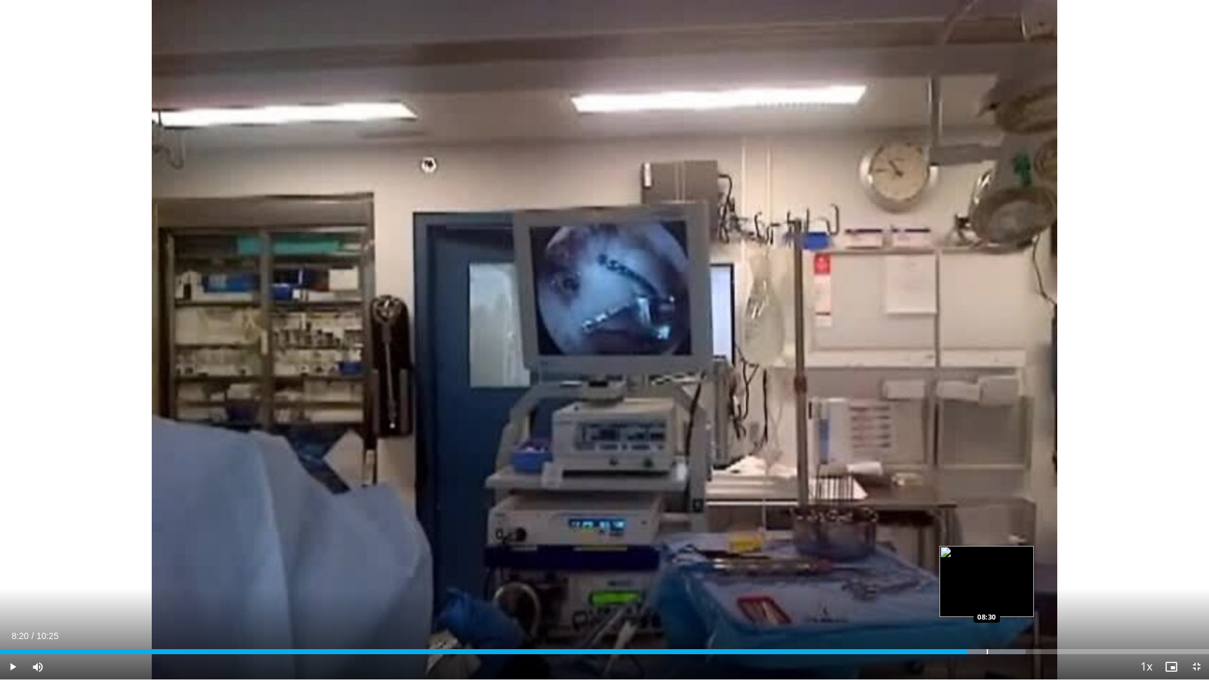
click at [988, 581] on div "Progress Bar" at bounding box center [967, 651] width 116 height 5
drag, startPoint x: 1008, startPoint y: 652, endPoint x: 1015, endPoint y: 653, distance: 6.4
click at [1003, 581] on div "Progress Bar" at bounding box center [1002, 651] width 1 height 5
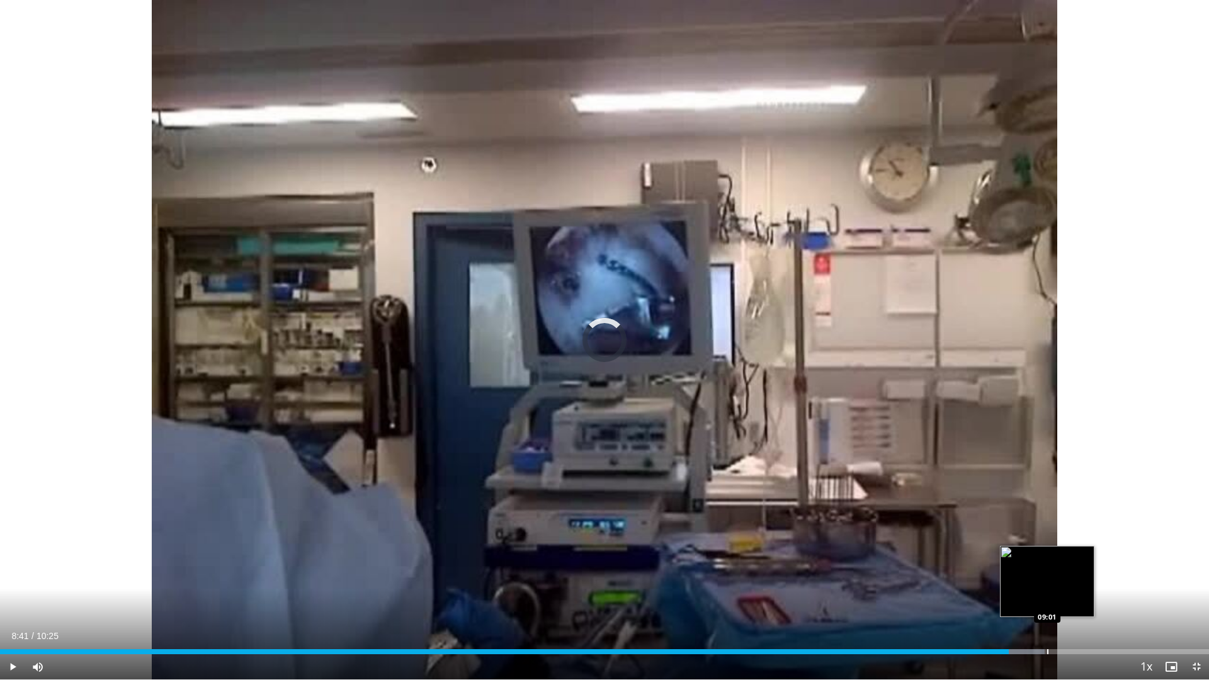
click at [1047, 581] on div "Loaded : 86.42% 08:41 09:01" at bounding box center [604, 651] width 1209 height 5
drag, startPoint x: 1078, startPoint y: 653, endPoint x: 1061, endPoint y: 557, distance: 96.7
click at [1080, 581] on div "Loaded : 0.00% 09:01 09:17" at bounding box center [604, 651] width 1209 height 5
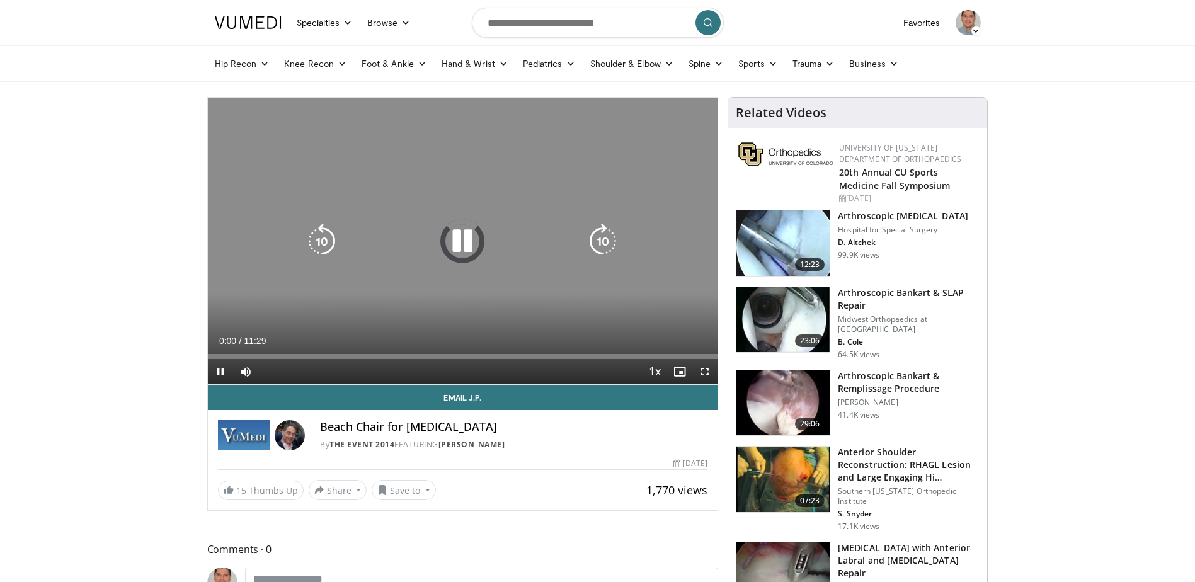
click at [470, 251] on icon "Video Player" at bounding box center [462, 241] width 35 height 35
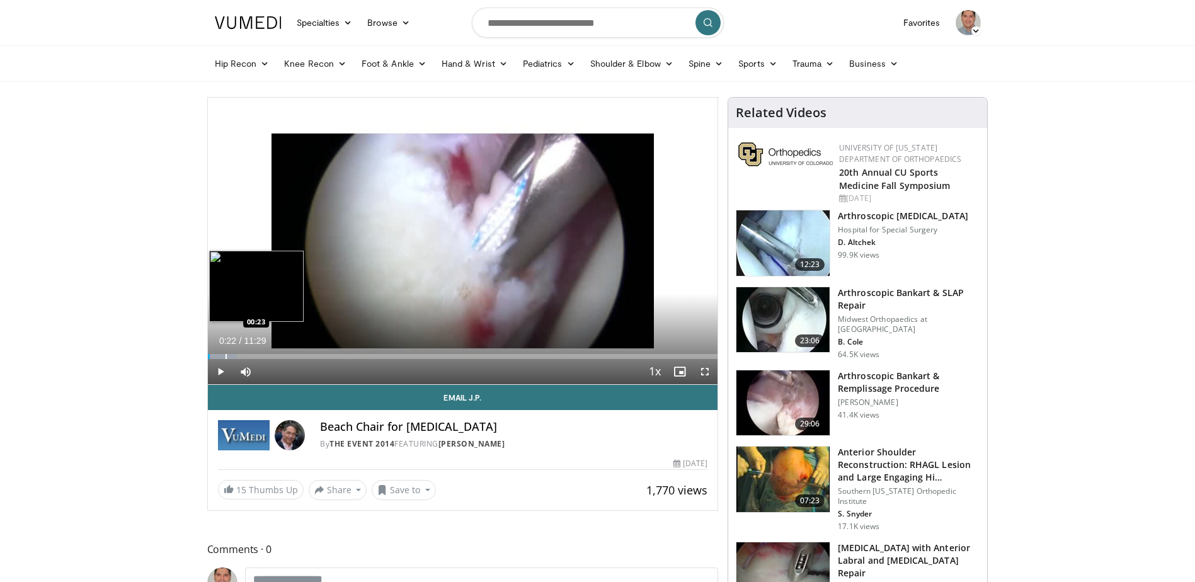
click at [225, 355] on div "Progress Bar" at bounding box center [225, 356] width 1 height 5
click at [274, 370] on div "35%" at bounding box center [279, 371] width 36 height 4
click at [249, 354] on div "Progress Bar" at bounding box center [249, 356] width 1 height 5
click at [271, 354] on div "Progress Bar" at bounding box center [271, 356] width 1 height 5
click at [270, 371] on div "26%" at bounding box center [279, 371] width 36 height 4
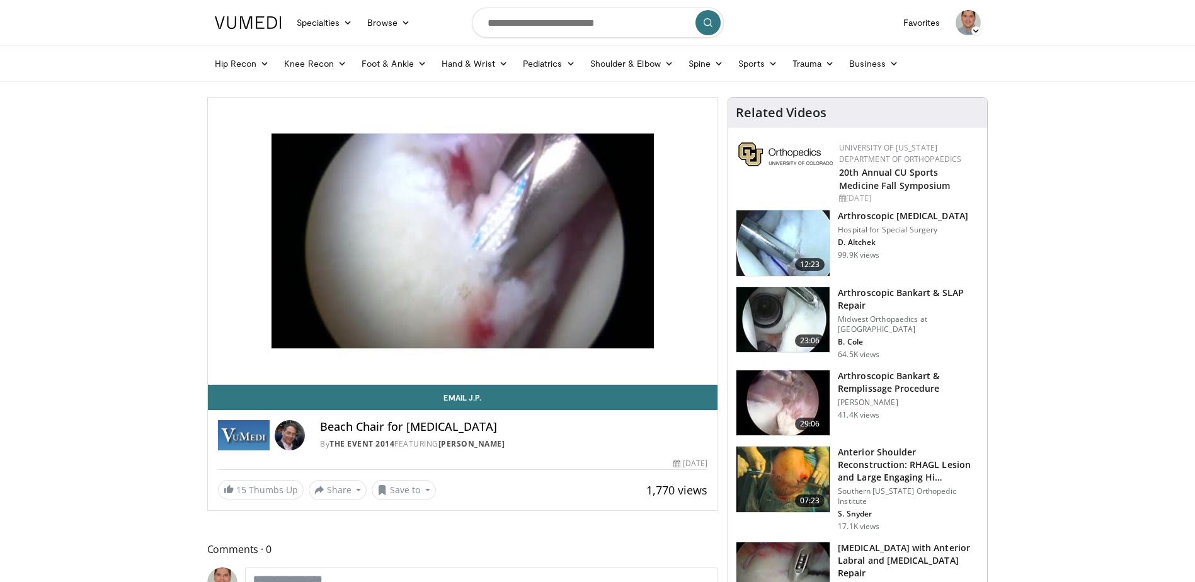
scroll to position [63, 0]
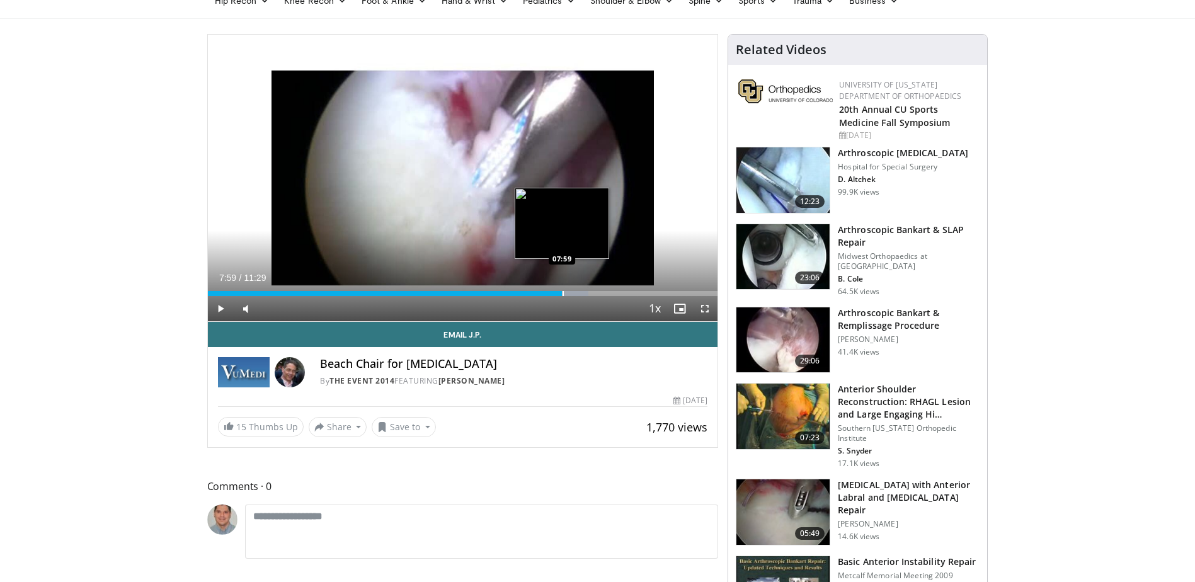
click at [562, 289] on div "Loaded : 74.66% 07:59 07:59" at bounding box center [463, 290] width 510 height 12
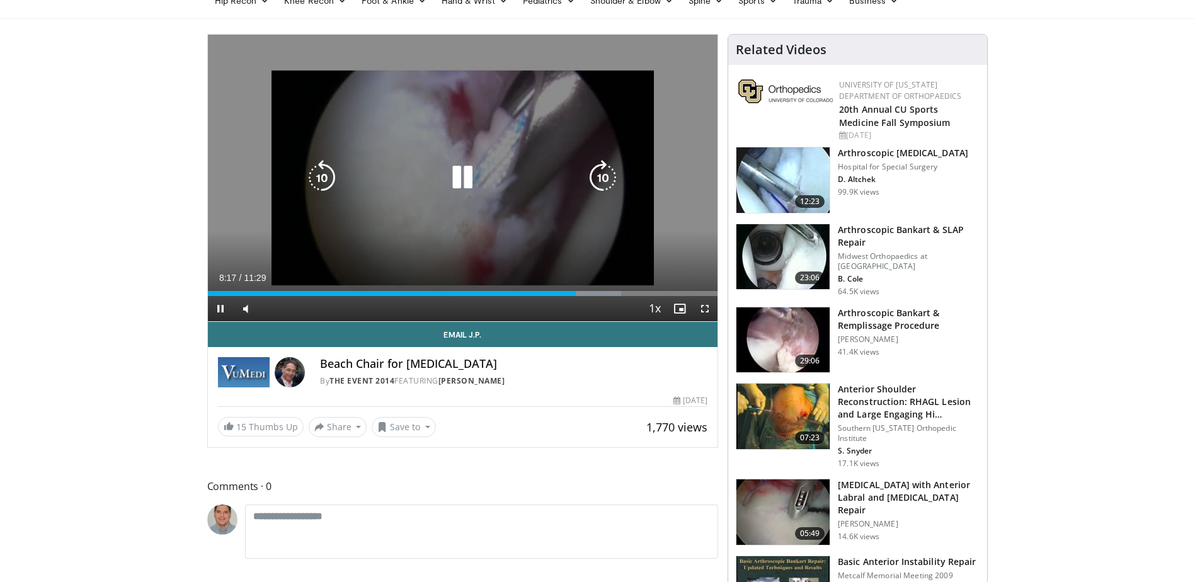
click at [316, 167] on icon "Video Player" at bounding box center [321, 177] width 35 height 35
click at [316, 169] on icon "Video Player" at bounding box center [321, 177] width 35 height 35
click at [321, 173] on icon "Video Player" at bounding box center [321, 177] width 35 height 35
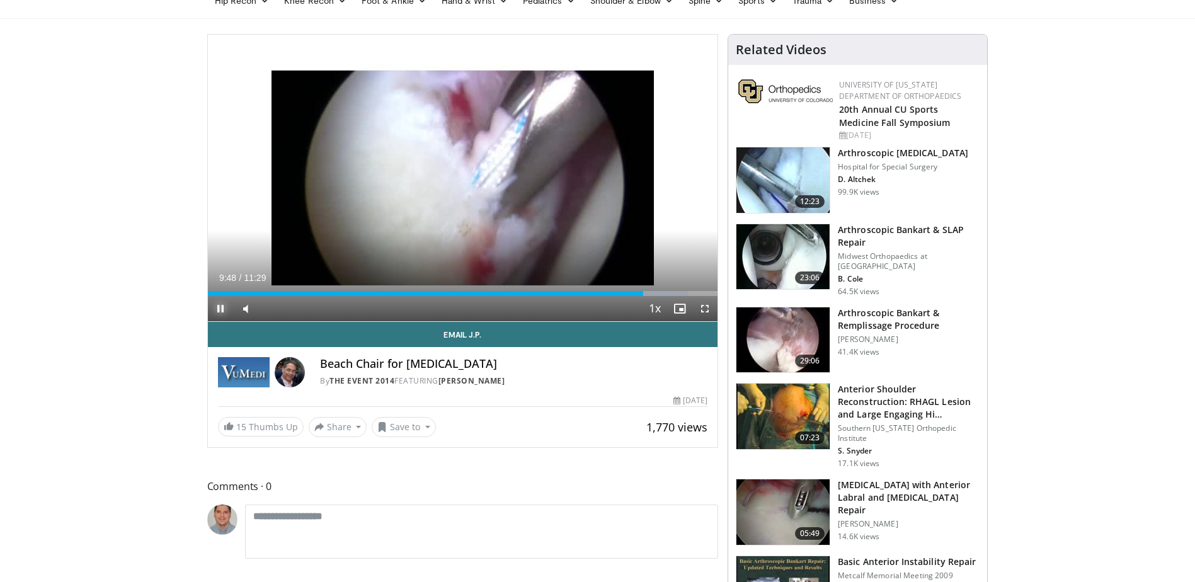
click at [224, 306] on span "Video Player" at bounding box center [220, 308] width 25 height 25
